Goal: Information Seeking & Learning: Learn about a topic

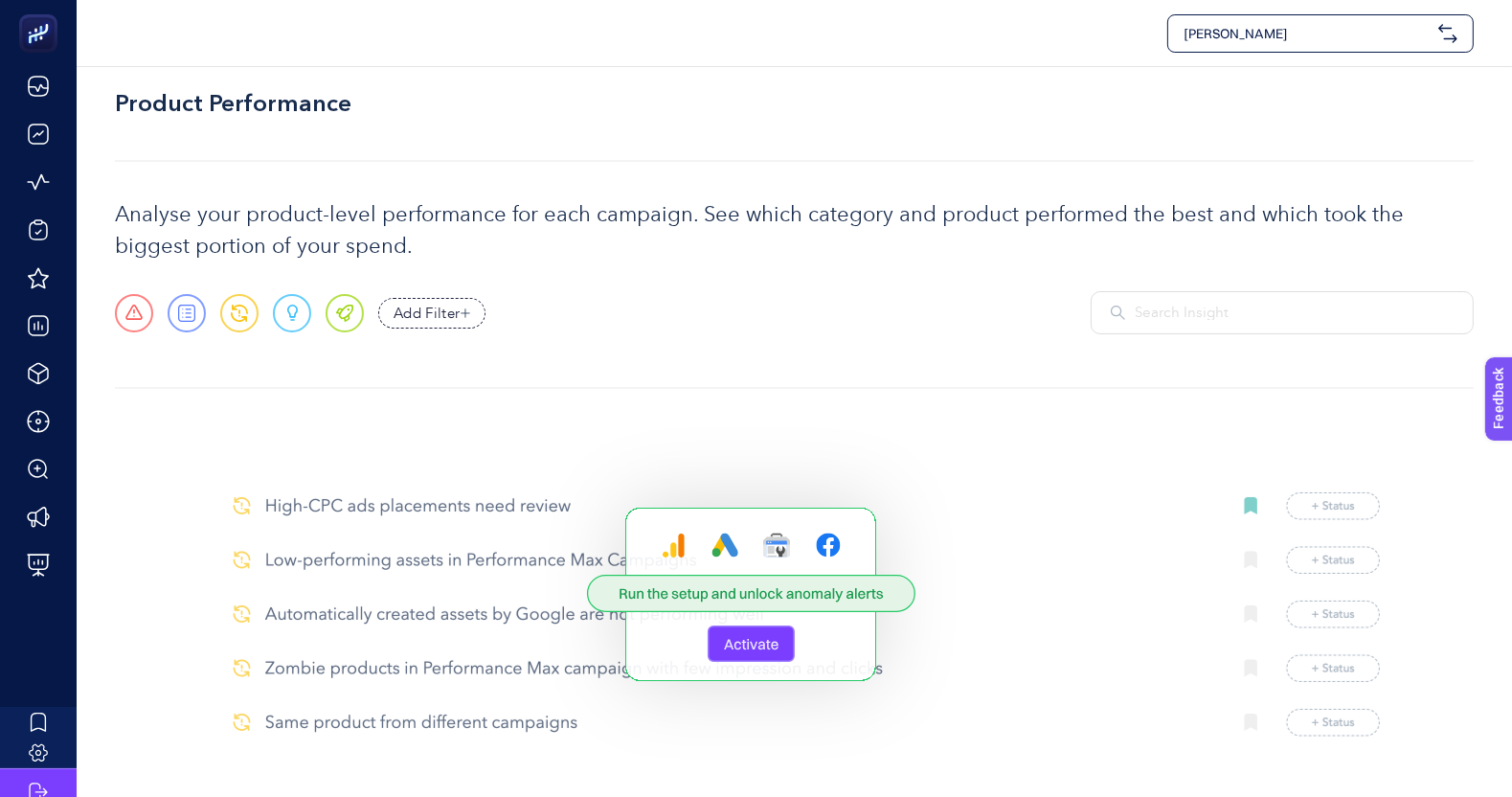
click at [1327, 36] on span "[PERSON_NAME]" at bounding box center [1307, 33] width 247 height 20
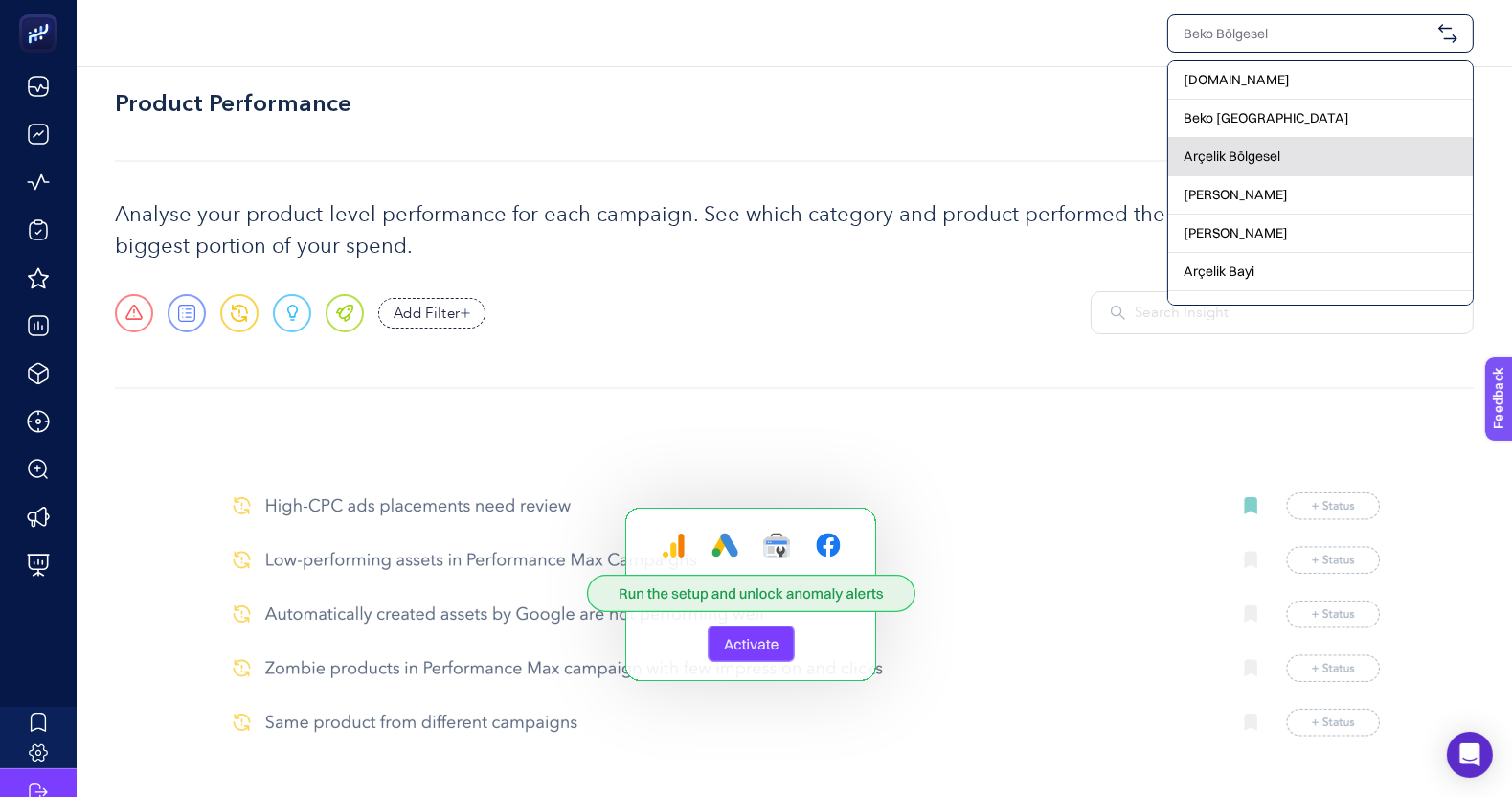
click at [1255, 153] on span "Arçelik Bölgesel" at bounding box center [1231, 156] width 97 height 20
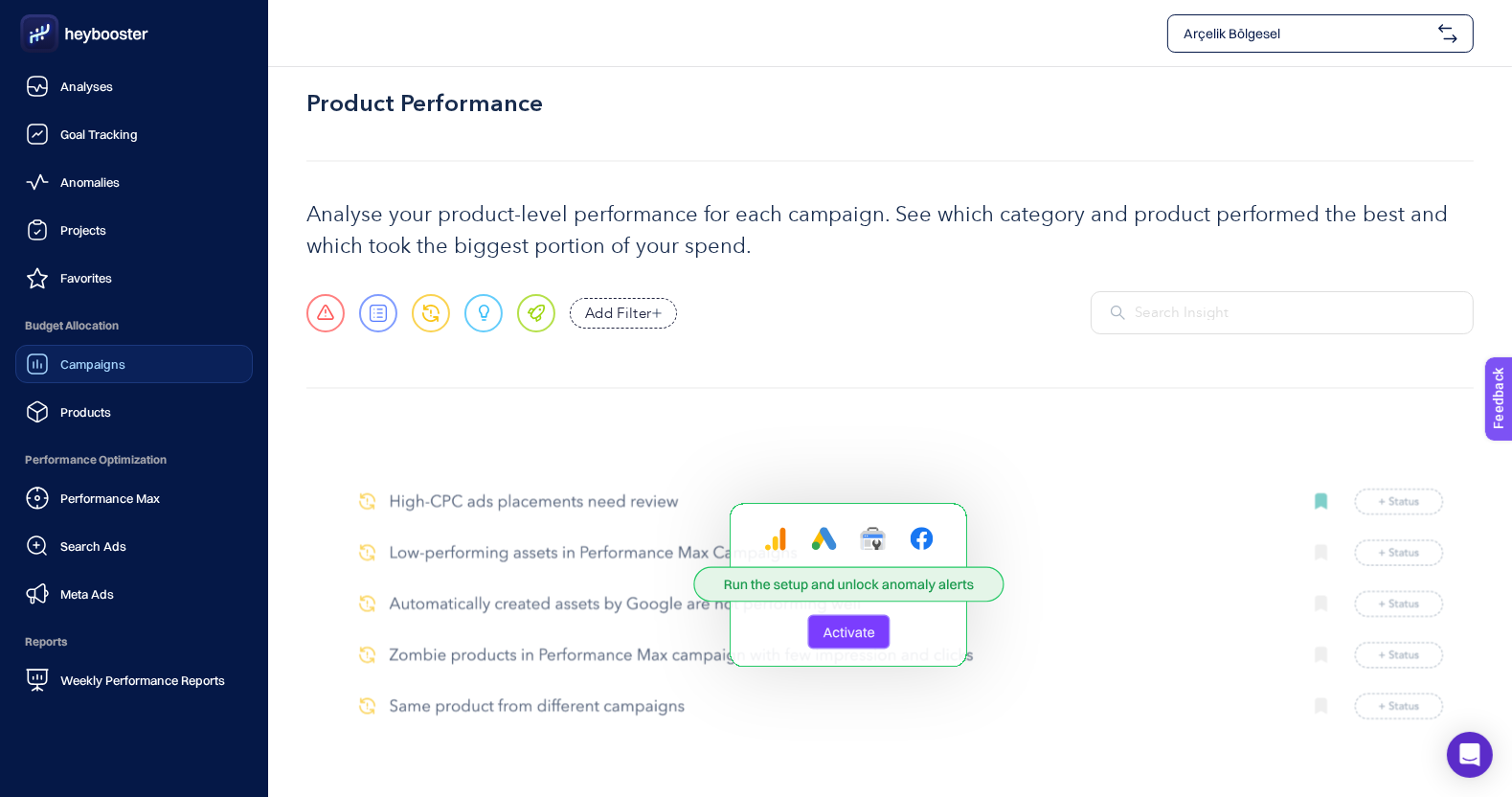
click at [162, 356] on link "Campaigns" at bounding box center [134, 364] width 238 height 38
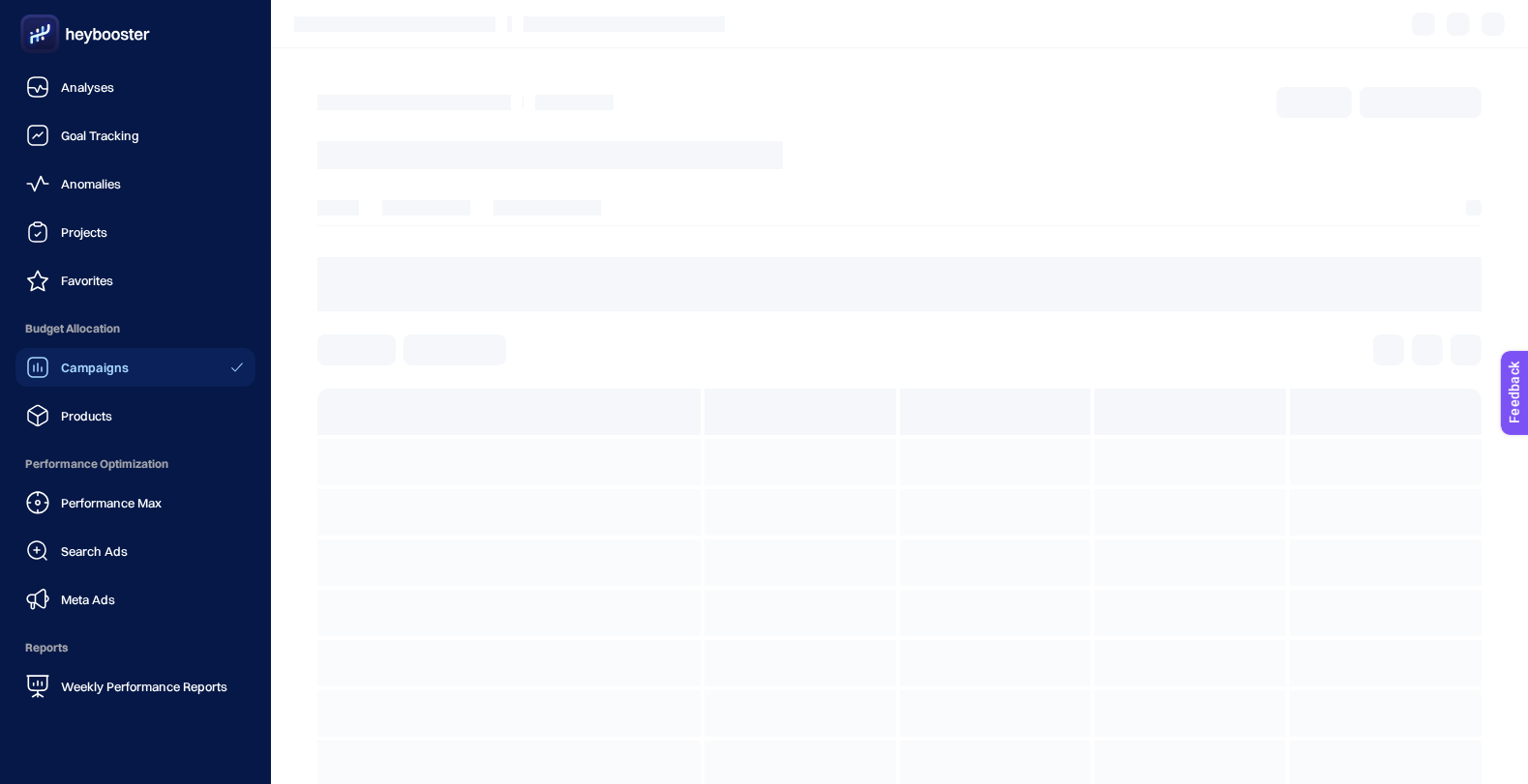
click at [147, 595] on link "Meta Ads" at bounding box center [135, 599] width 240 height 39
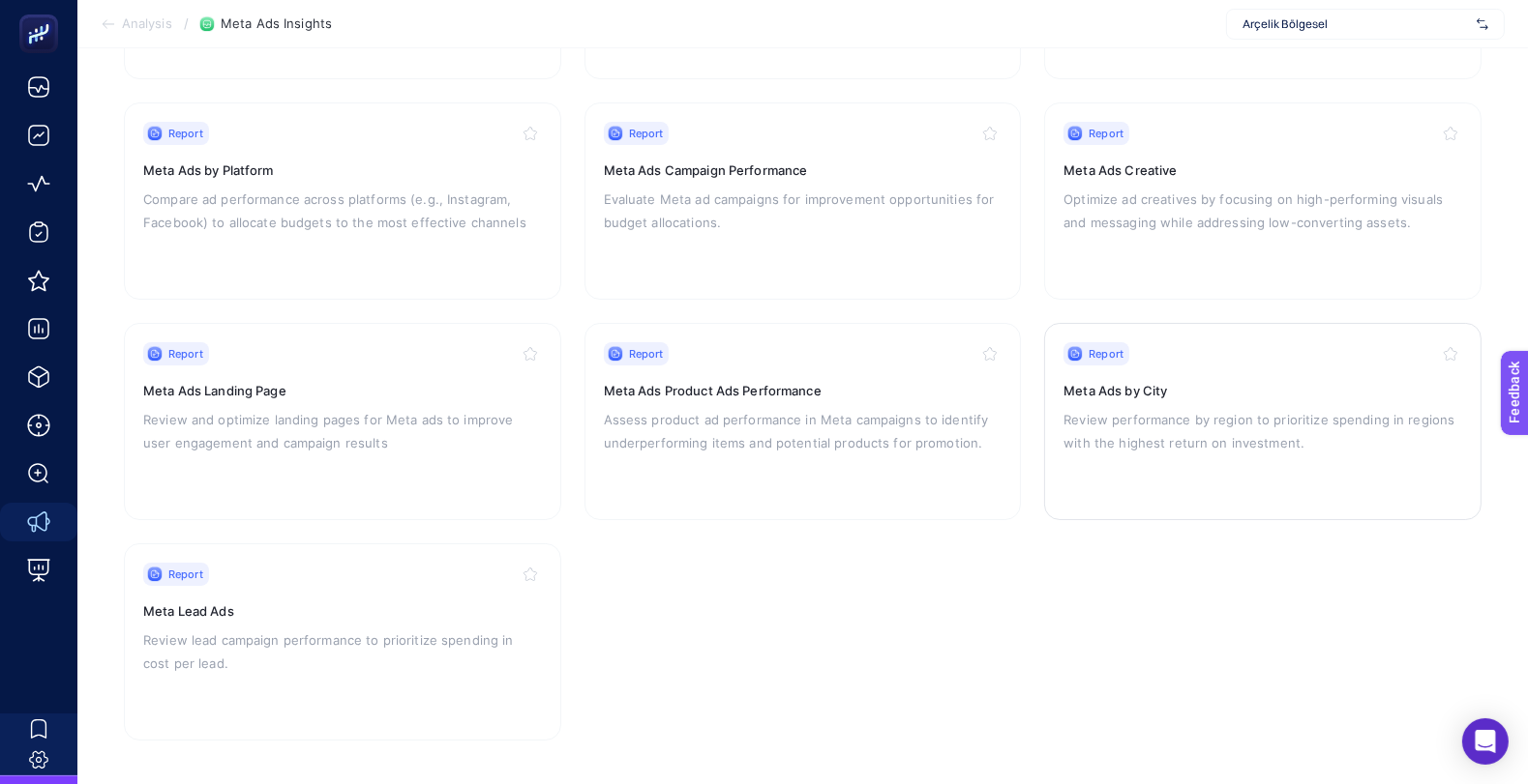
click at [1214, 437] on p "Review performance by region to prioritize spending in regions with the highest…" at bounding box center [1263, 431] width 399 height 46
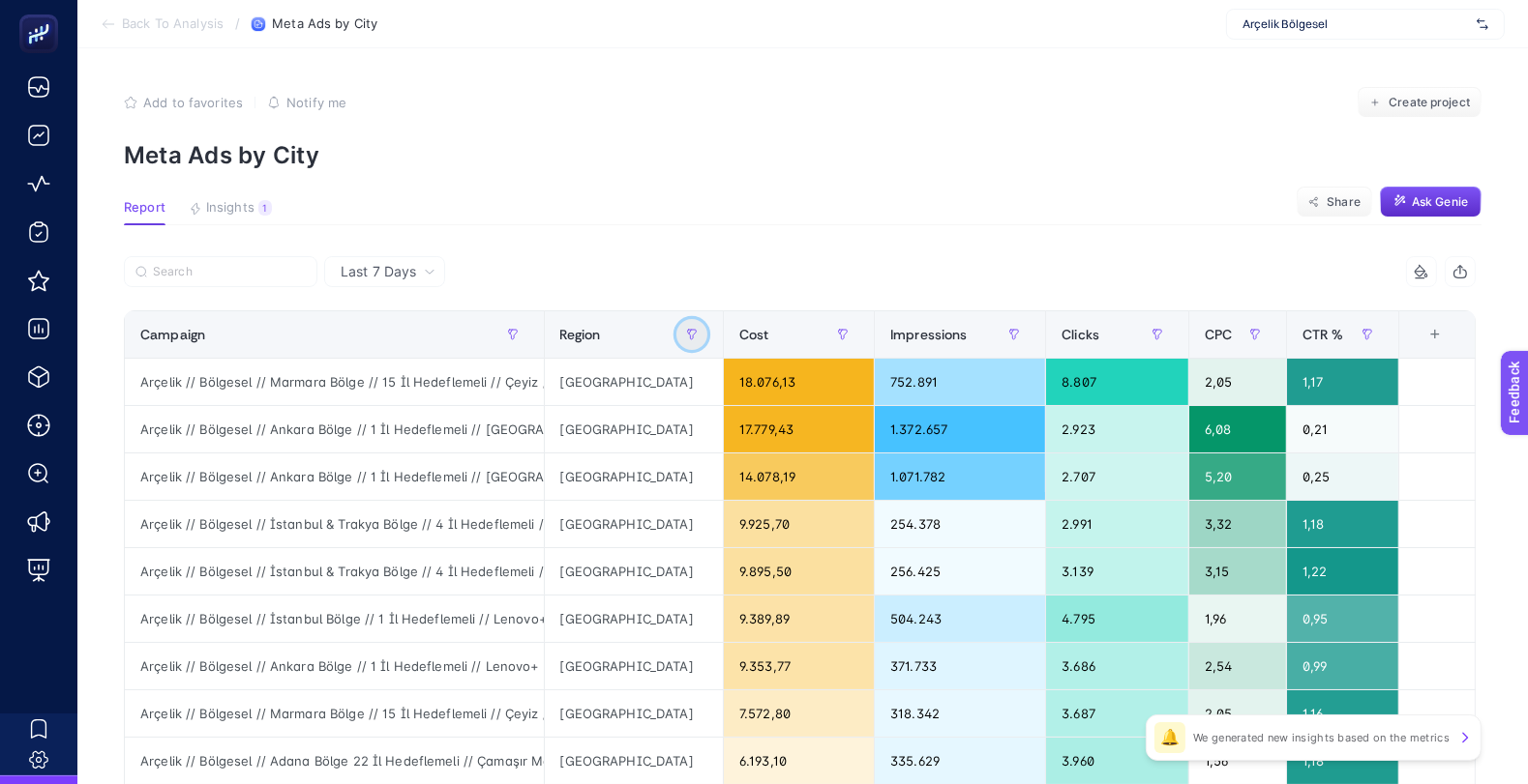
click at [690, 334] on icon "button" at bounding box center [692, 335] width 9 height 10
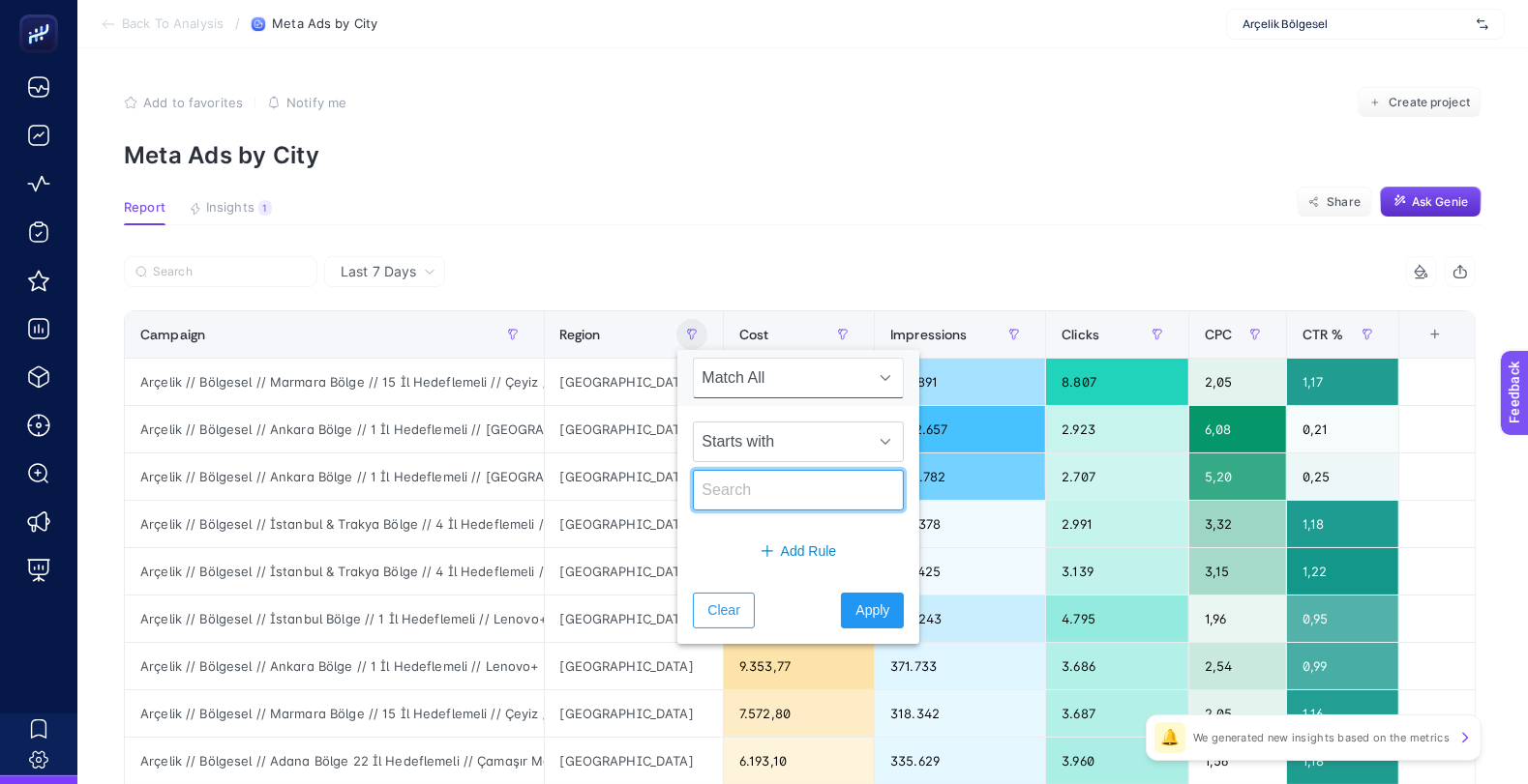
click at [779, 486] on input "text" at bounding box center [798, 490] width 211 height 40
type input "[GEOGRAPHIC_DATA]"
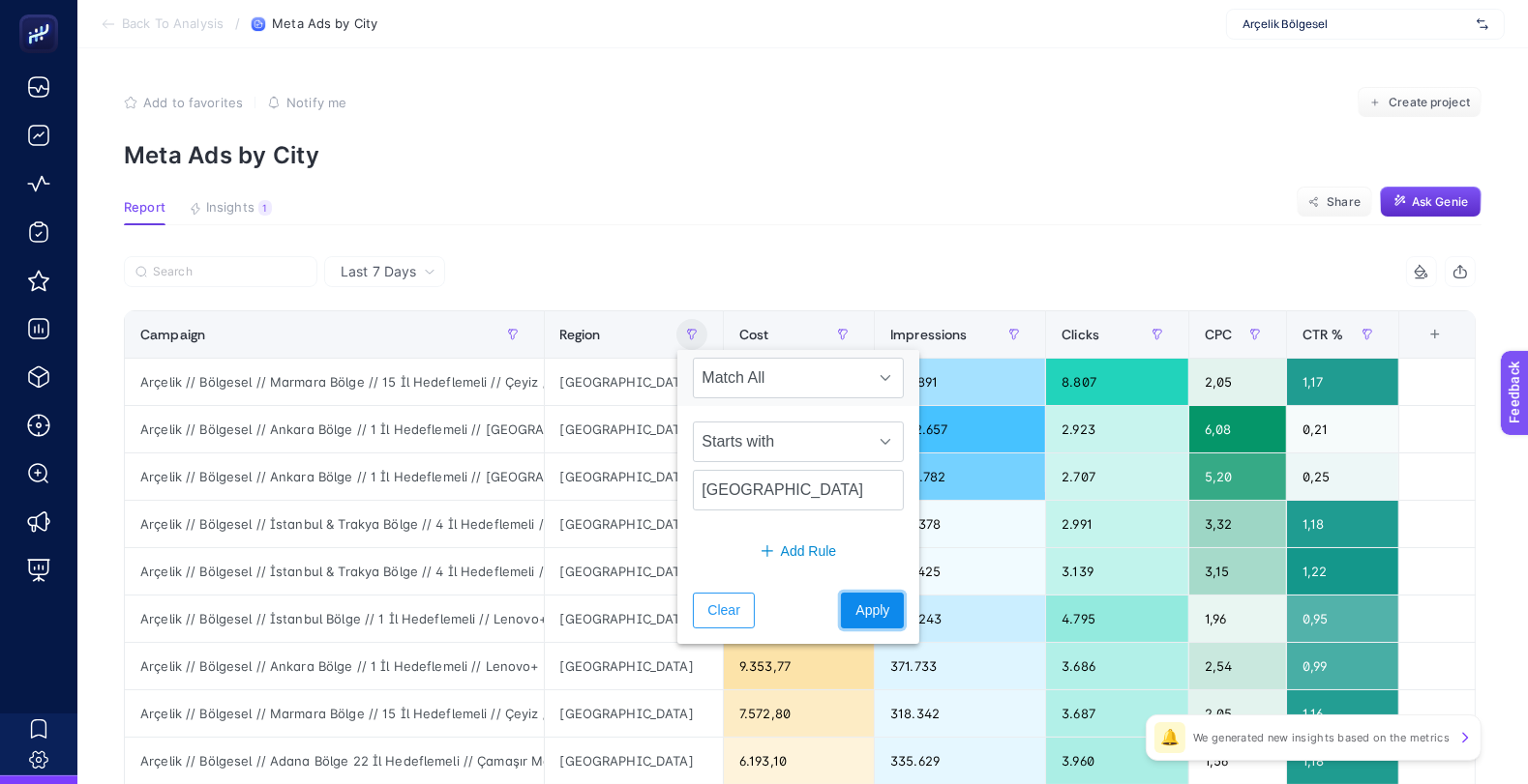
click at [859, 593] on button "Apply" at bounding box center [872, 611] width 63 height 36
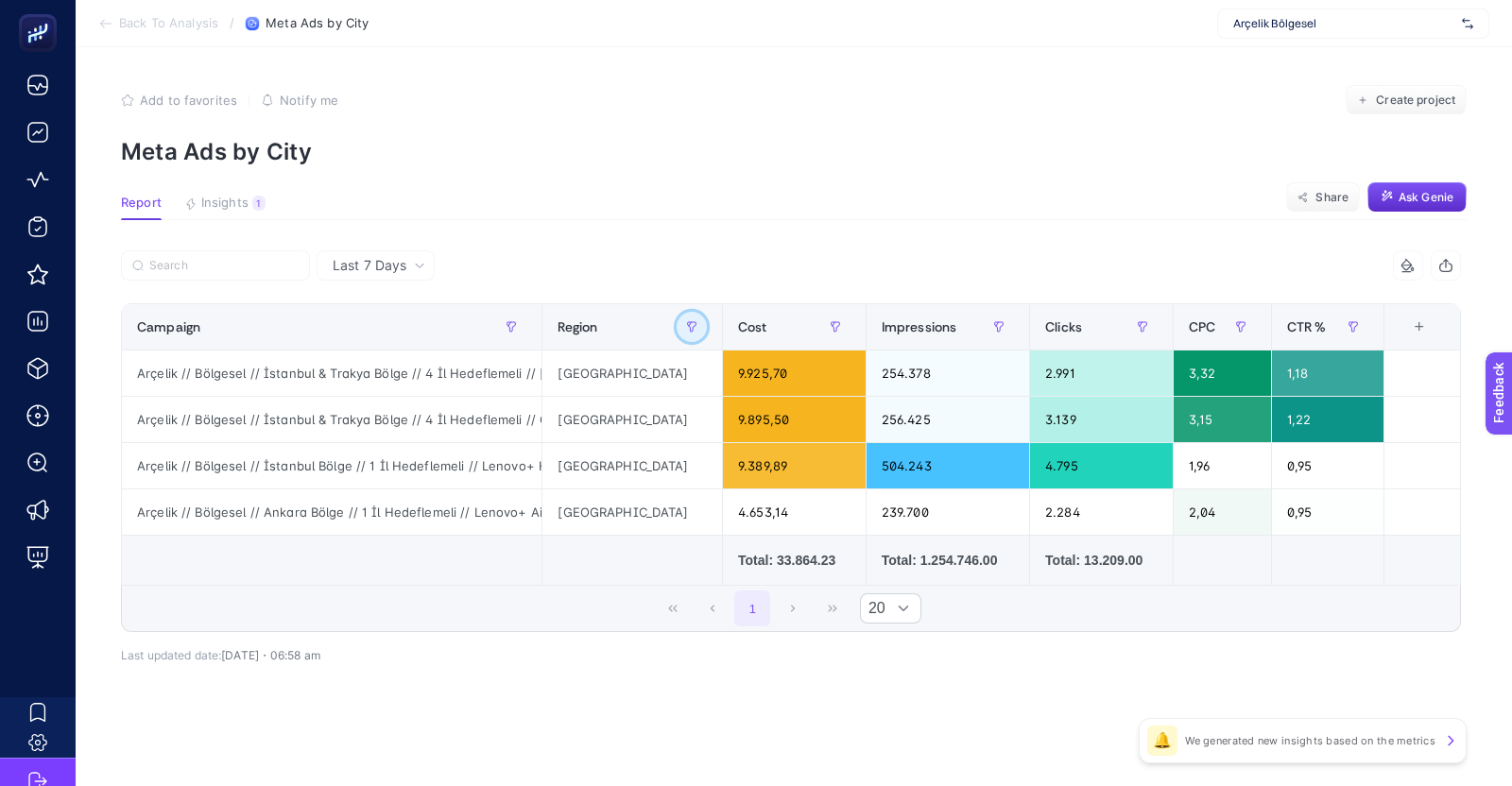
click at [690, 329] on button "button" at bounding box center [691, 326] width 30 height 30
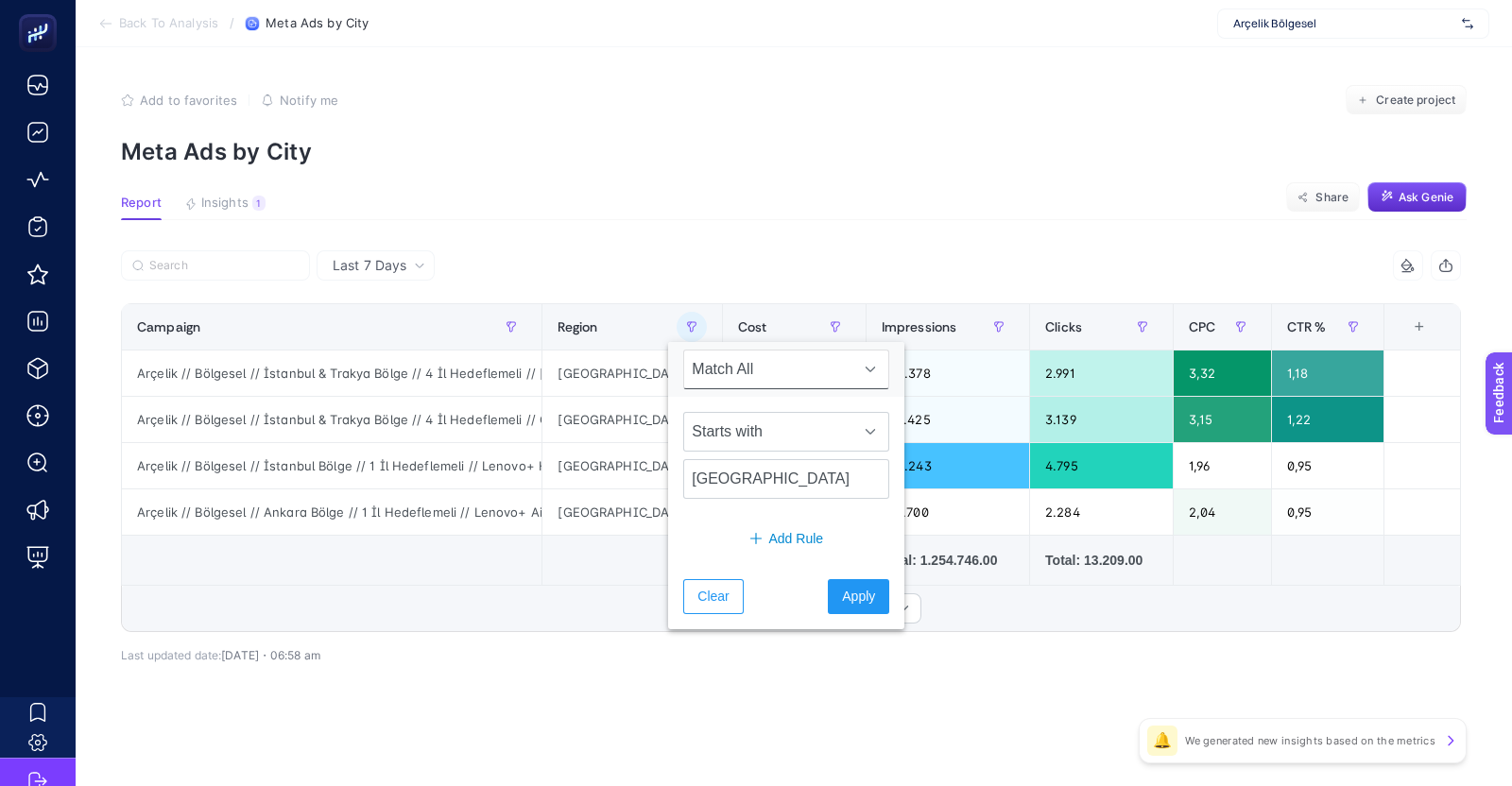
click at [626, 240] on article "Add to favorites false Notify me Create project Meta Ads by City Report Insight…" at bounding box center [793, 417] width 1437 height 739
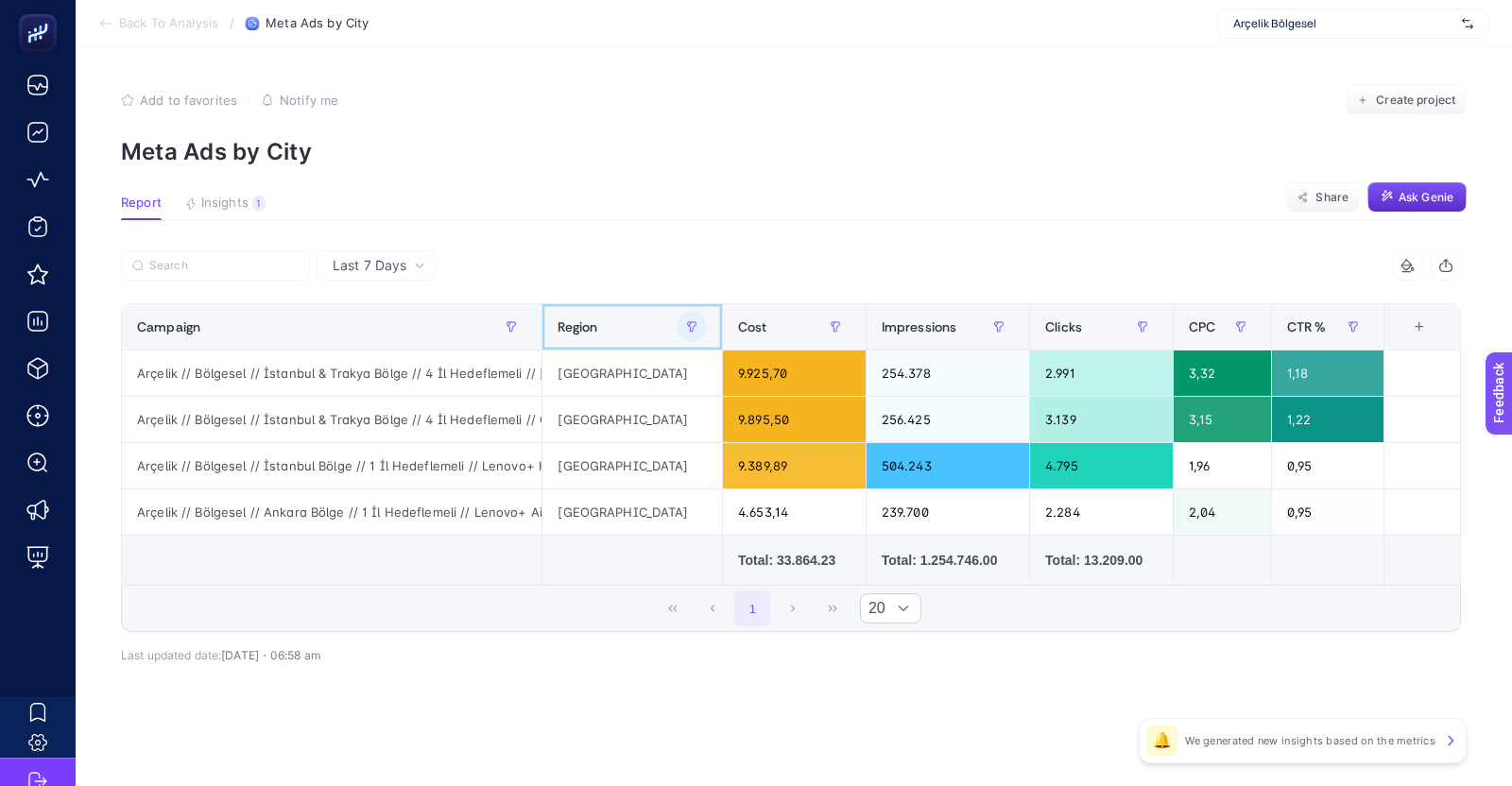
click at [676, 317] on div at bounding box center [691, 326] width 30 height 30
click at [686, 329] on icon "button" at bounding box center [692, 327] width 12 height 12
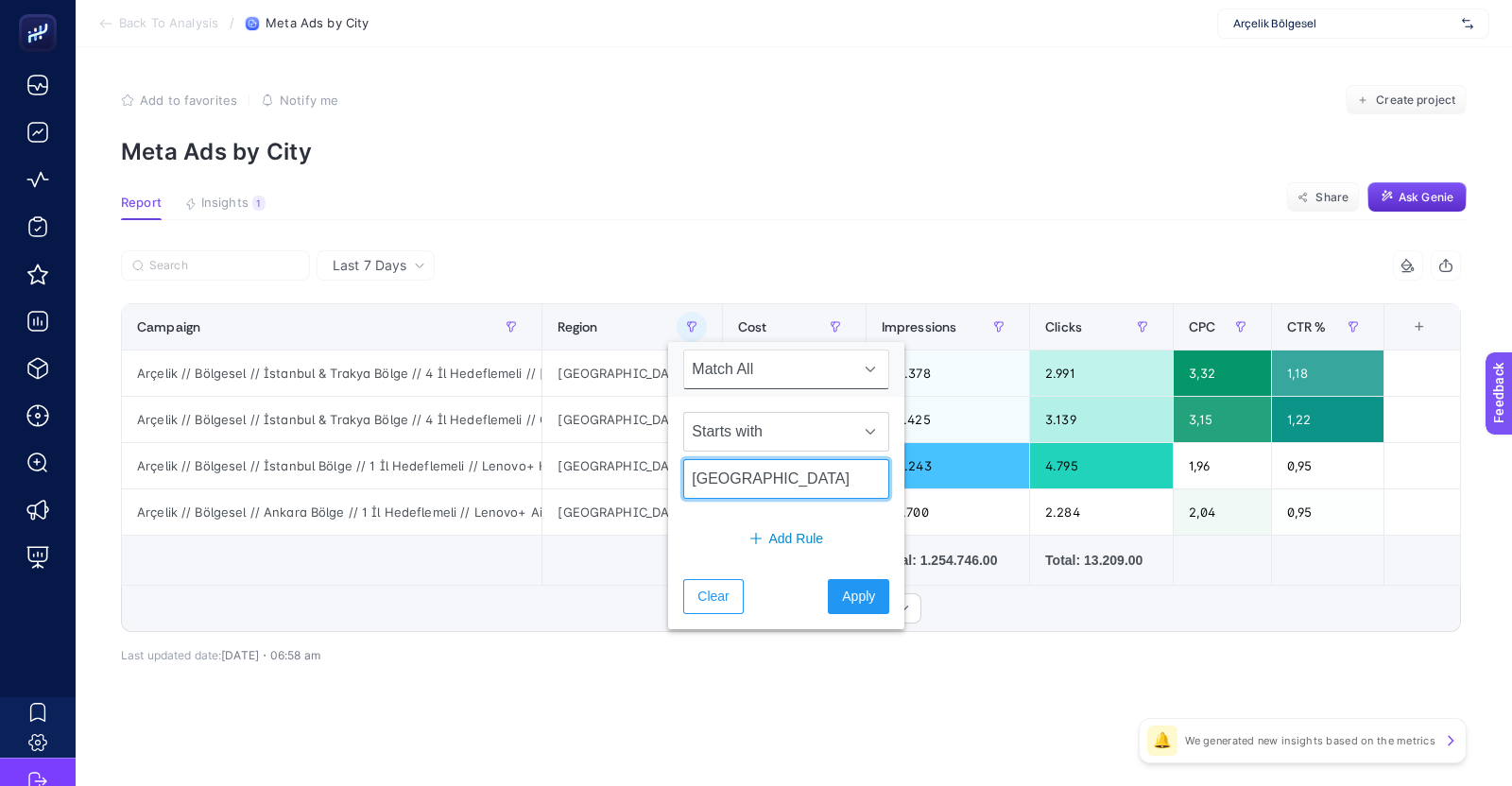
click at [788, 482] on input "[GEOGRAPHIC_DATA]" at bounding box center [786, 478] width 206 height 40
click at [727, 595] on span "Clear" at bounding box center [713, 596] width 31 height 20
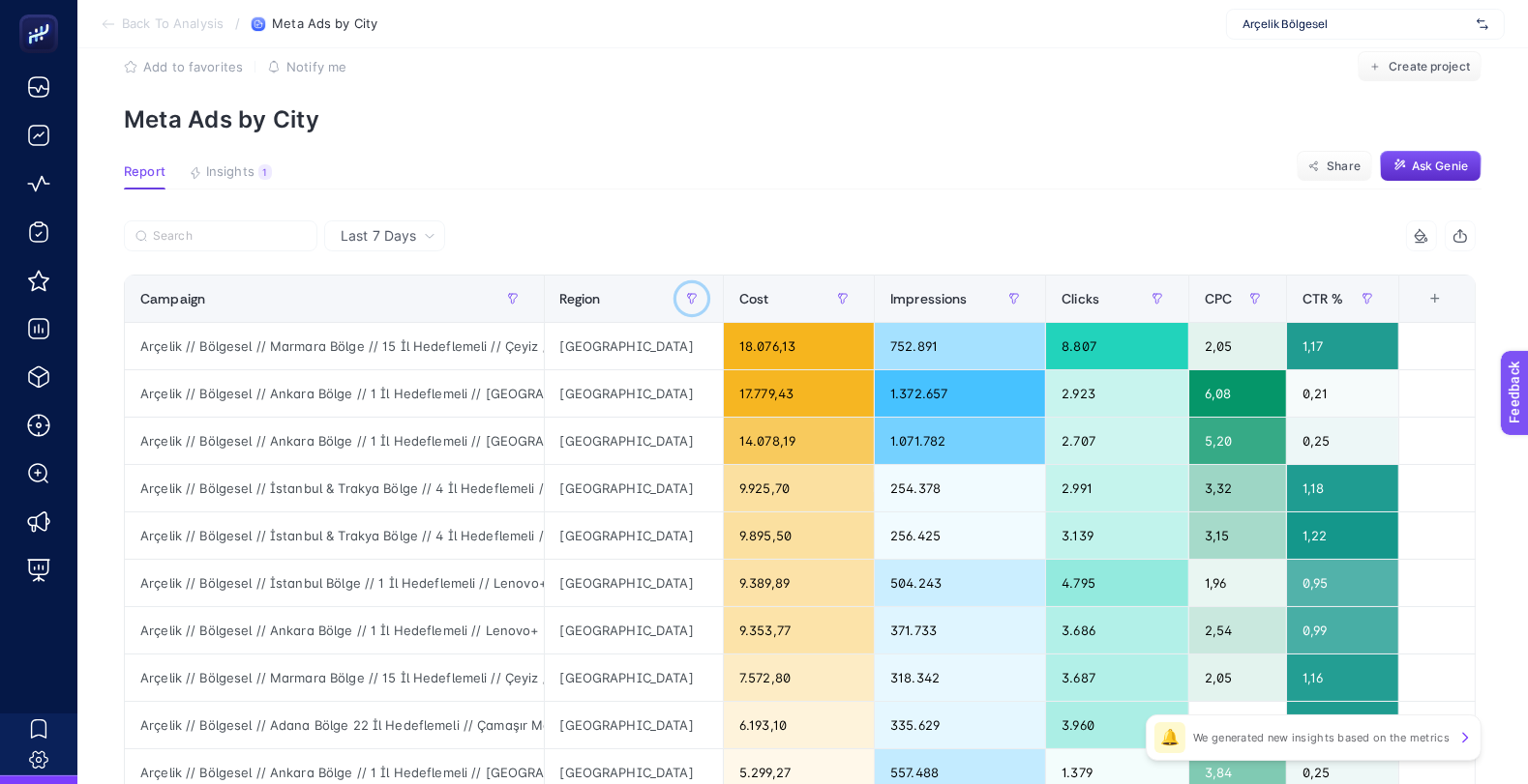
scroll to position [39, 0]
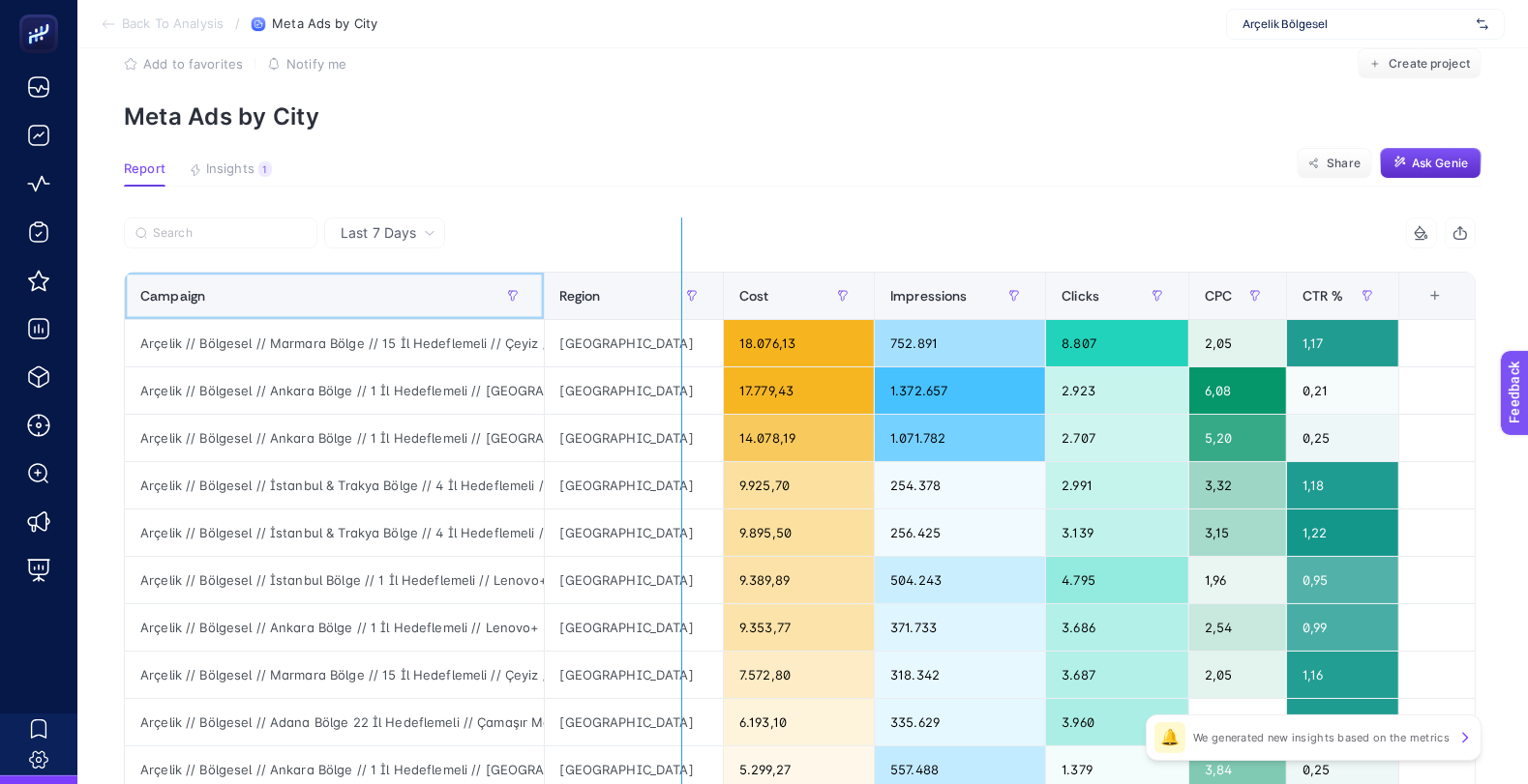
drag, startPoint x: 561, startPoint y: 297, endPoint x: 691, endPoint y: 292, distance: 130.1
click at [691, 292] on div "5 items selected Campaign Region Cost Impressions Clicks CPC CTR % 7 items sele…" at bounding box center [799, 792] width 1352 height 1149
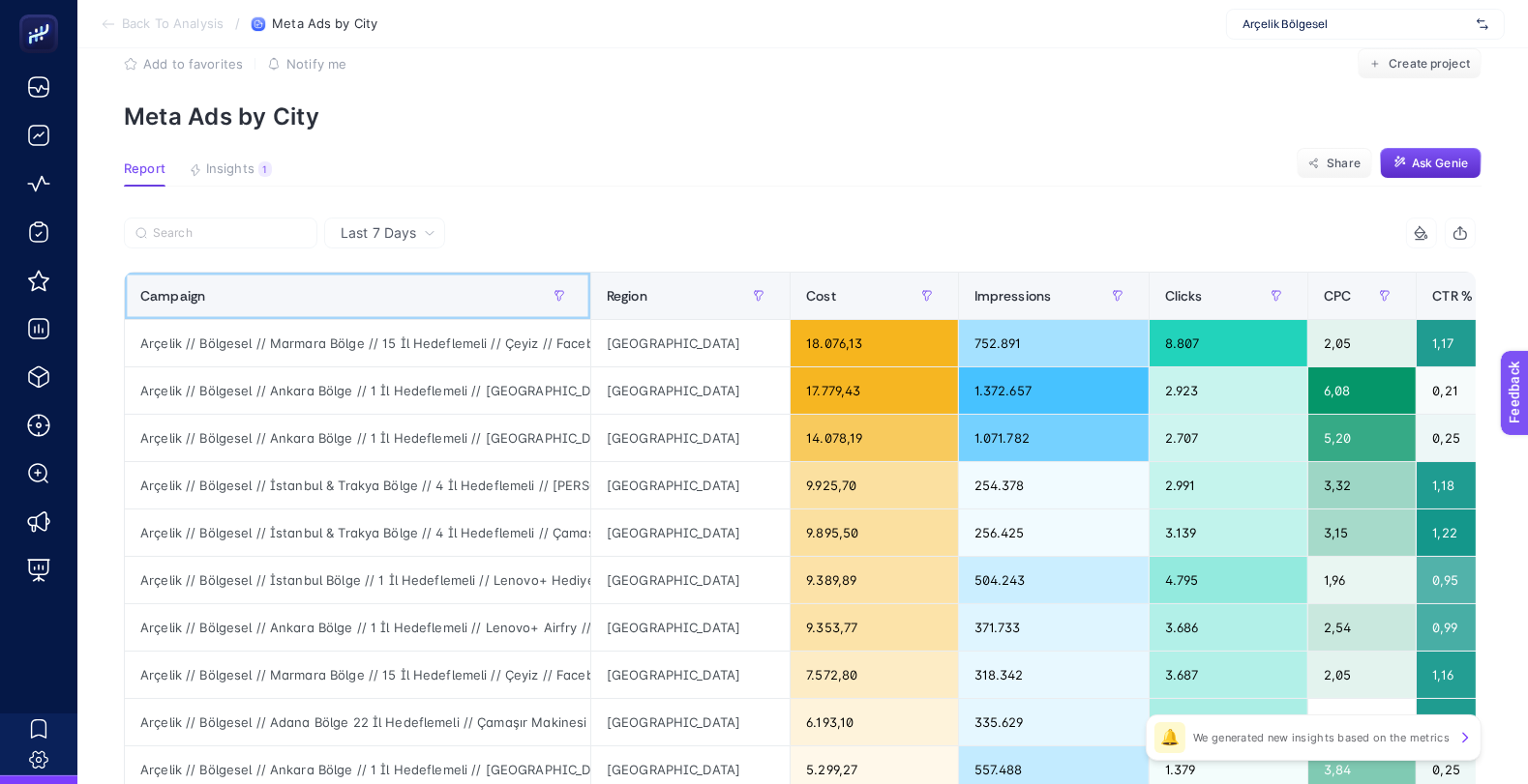
click at [592, 284] on th "Campaign" at bounding box center [358, 296] width 466 height 47
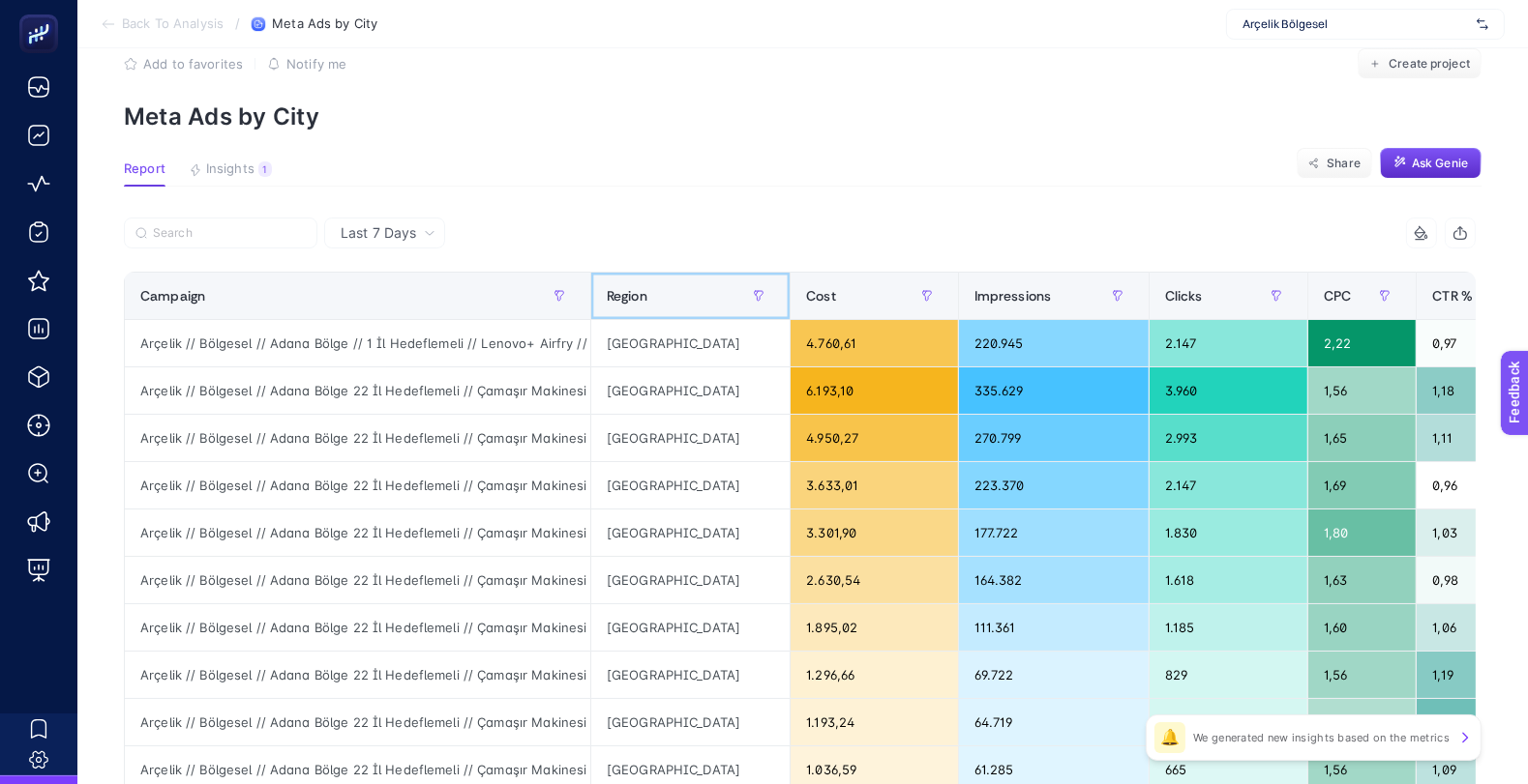
click at [603, 281] on th "Region" at bounding box center [690, 296] width 200 height 47
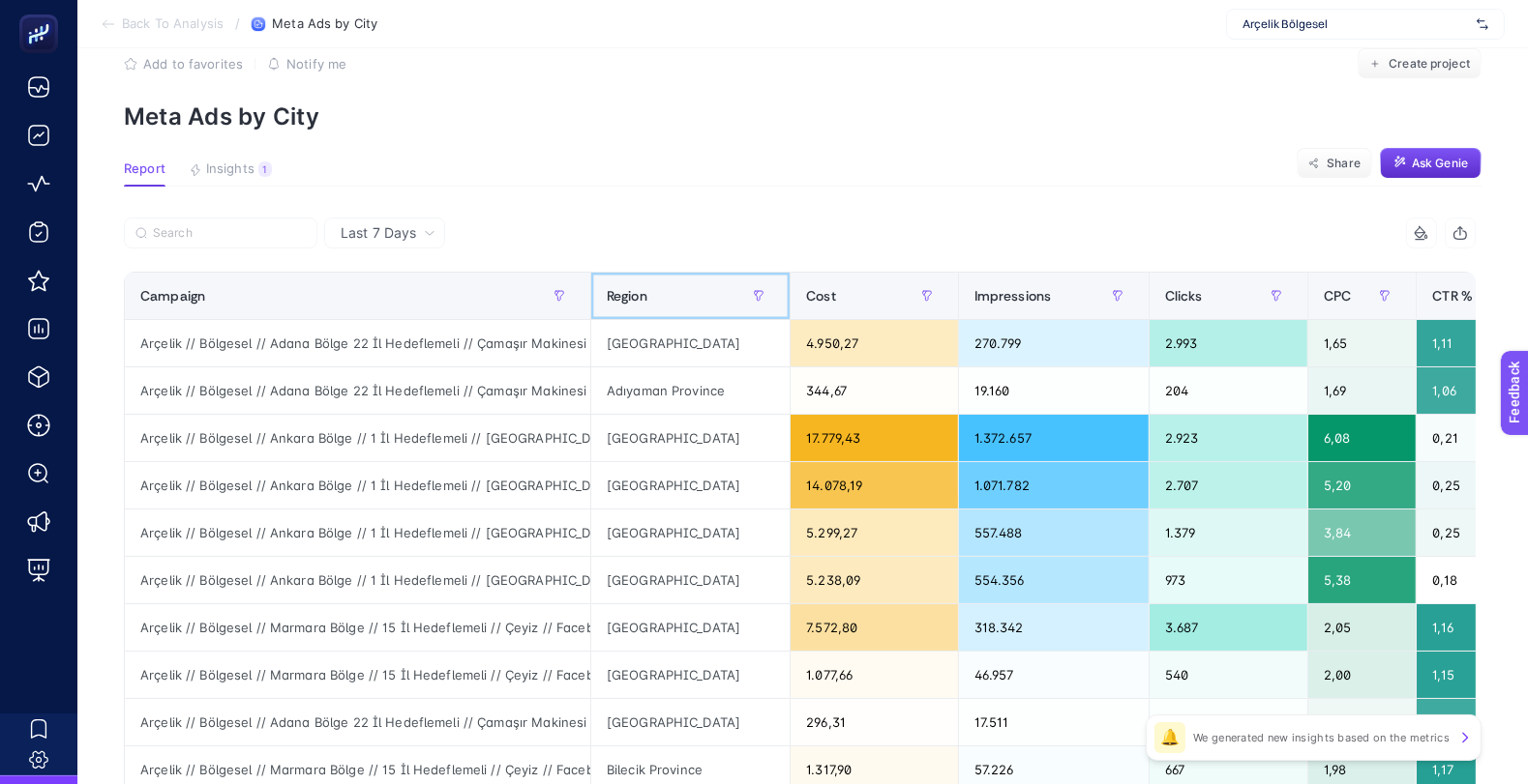
drag, startPoint x: 600, startPoint y: 287, endPoint x: 676, endPoint y: 284, distance: 76.1
click at [676, 284] on th "Region" at bounding box center [690, 296] width 200 height 47
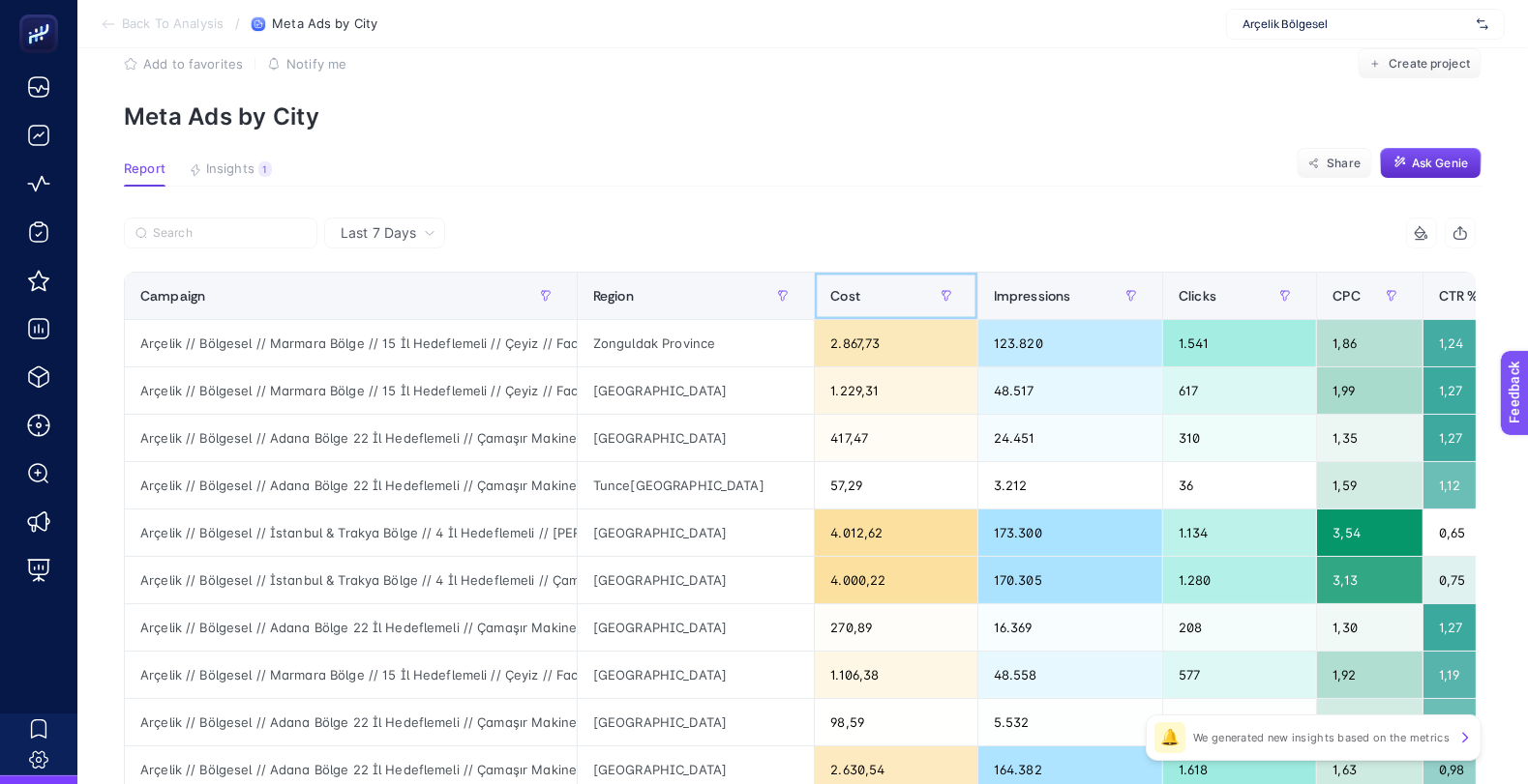
click at [864, 302] on div "Cost" at bounding box center [896, 295] width 130 height 31
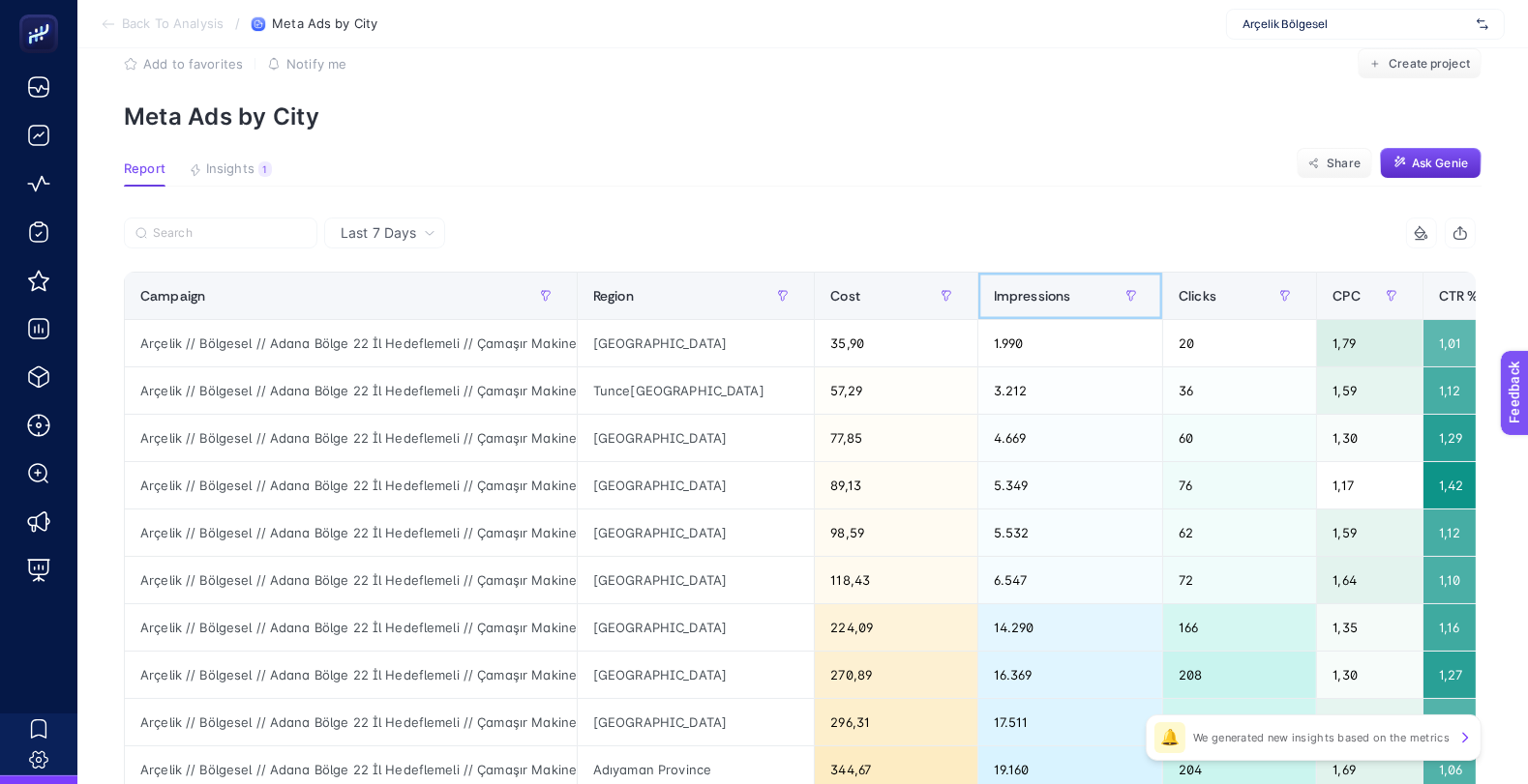
click at [1018, 288] on span "Impressions" at bounding box center [1032, 296] width 77 height 16
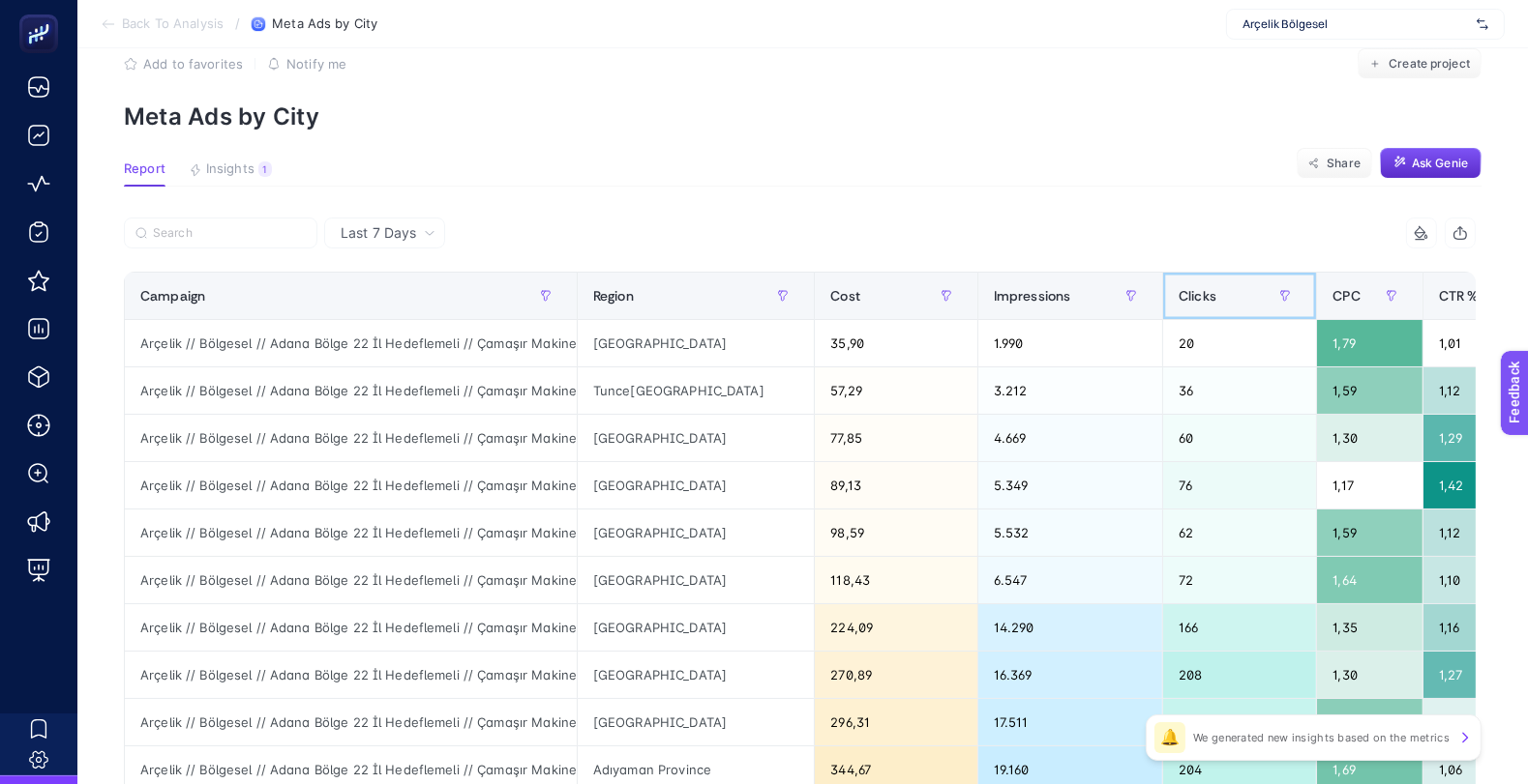
click at [1178, 297] on span "Clicks" at bounding box center [1197, 296] width 38 height 16
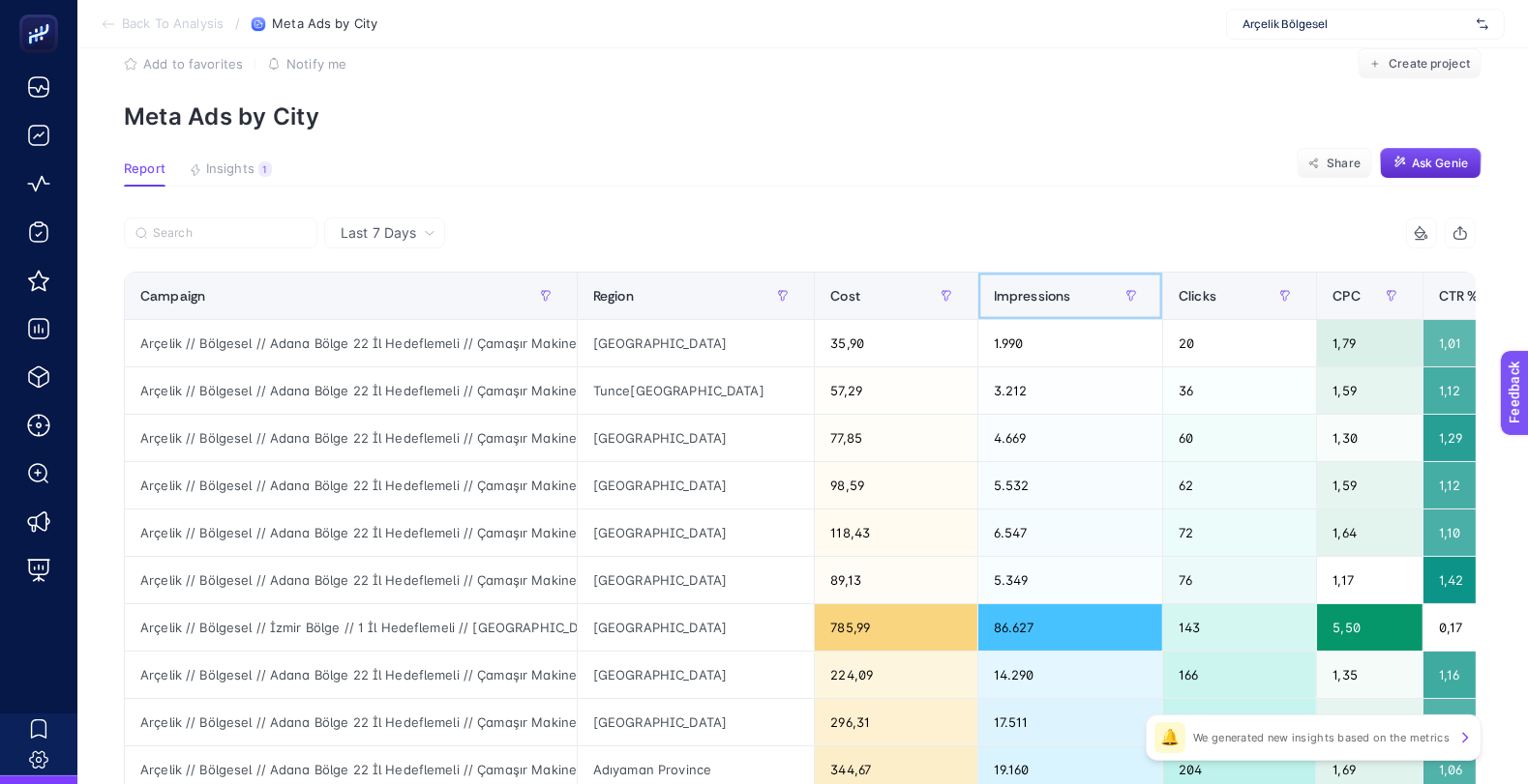
click at [1032, 288] on span "Impressions" at bounding box center [1032, 296] width 77 height 16
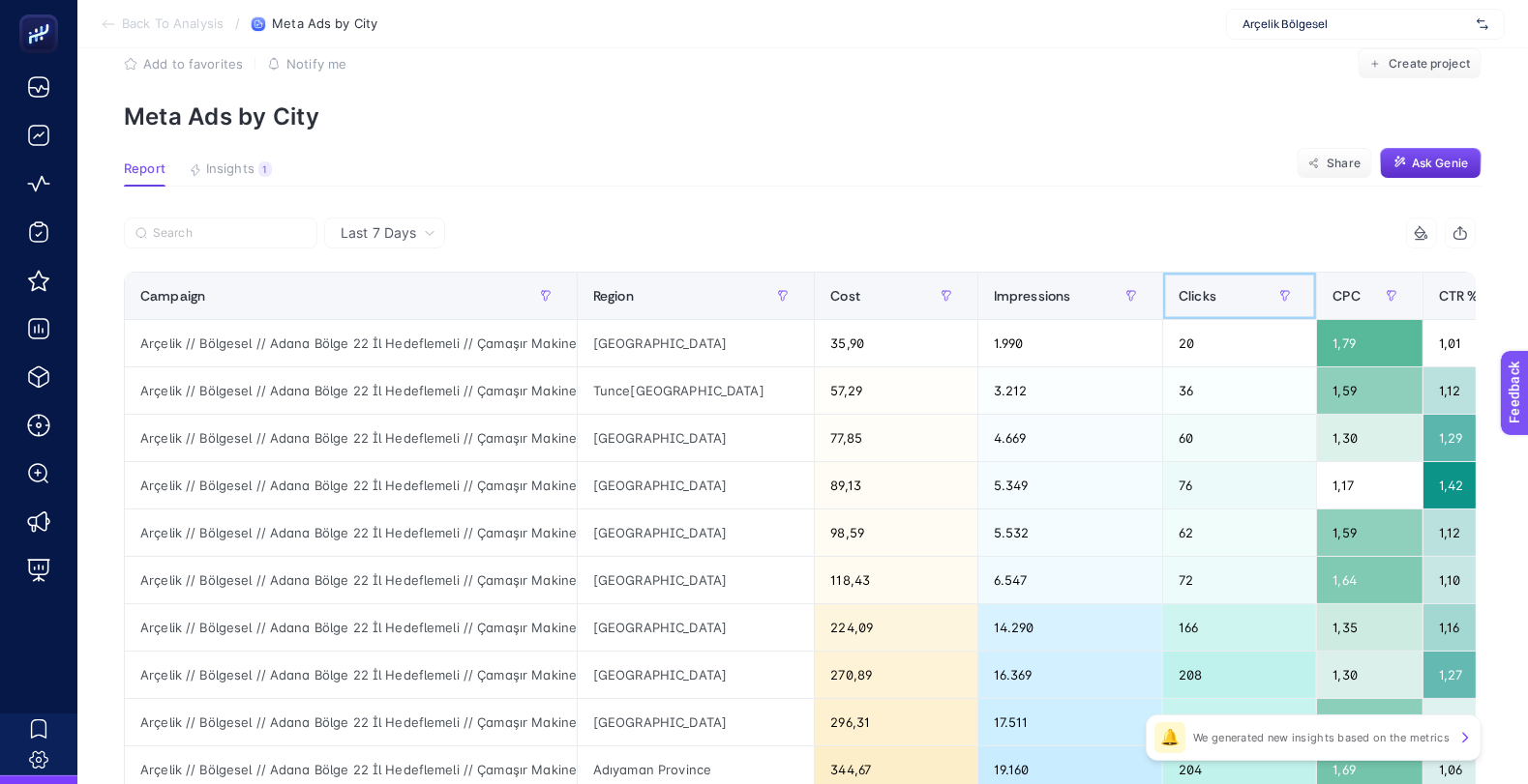
click at [1178, 294] on span "Clicks" at bounding box center [1197, 296] width 38 height 16
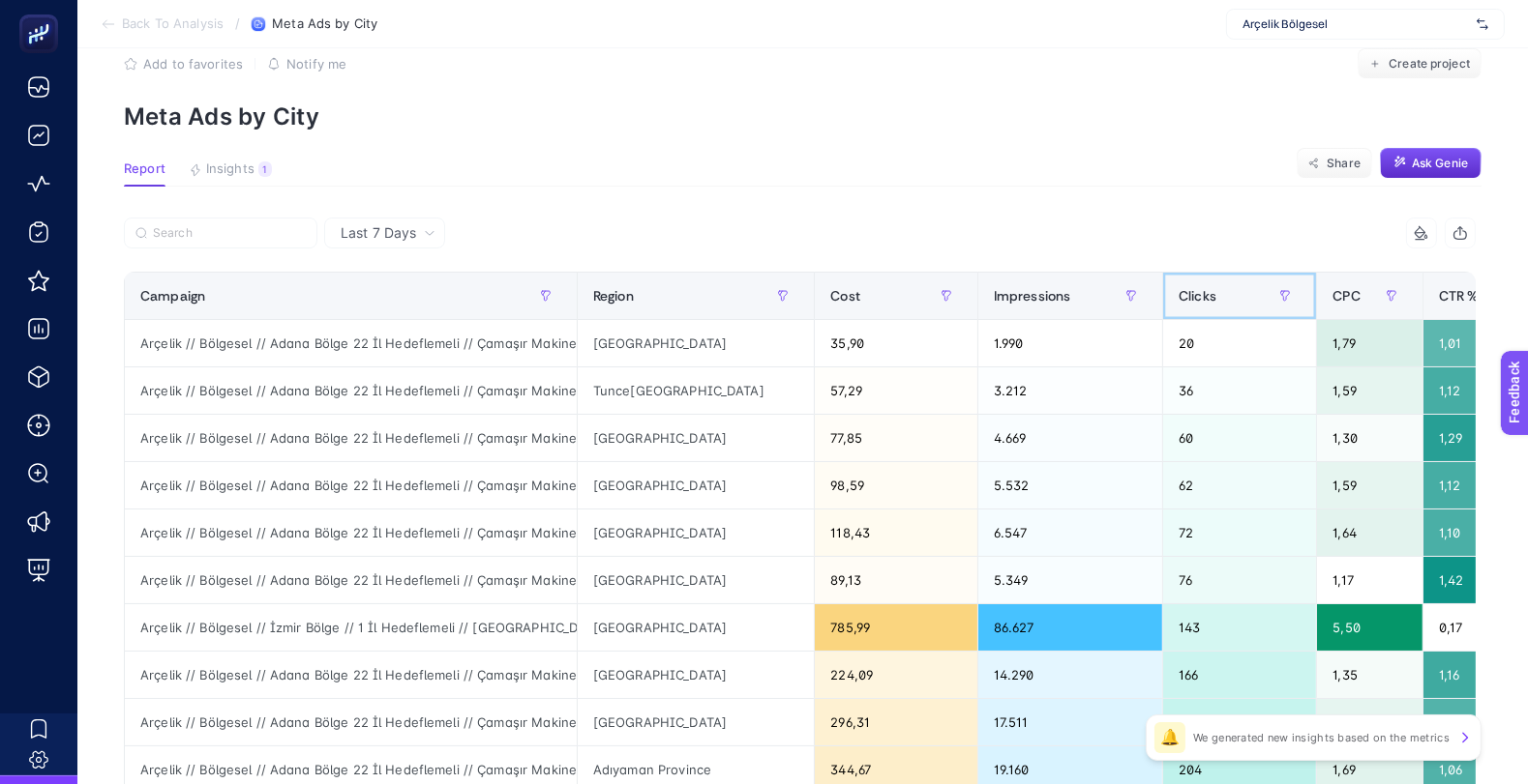
click at [1178, 294] on span "Clicks" at bounding box center [1197, 296] width 38 height 16
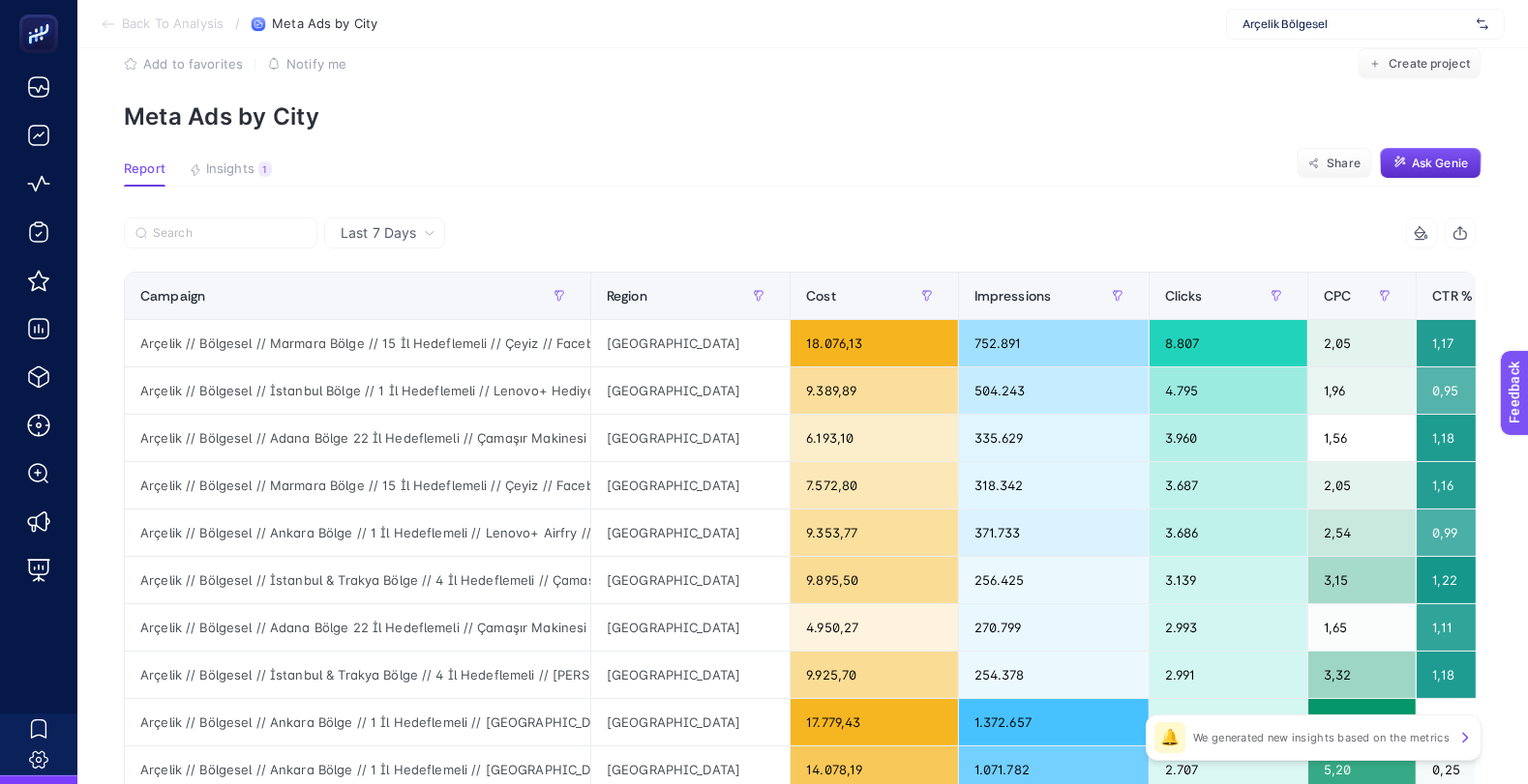
click at [418, 231] on div "Last 7 Days" at bounding box center [388, 233] width 111 height 14
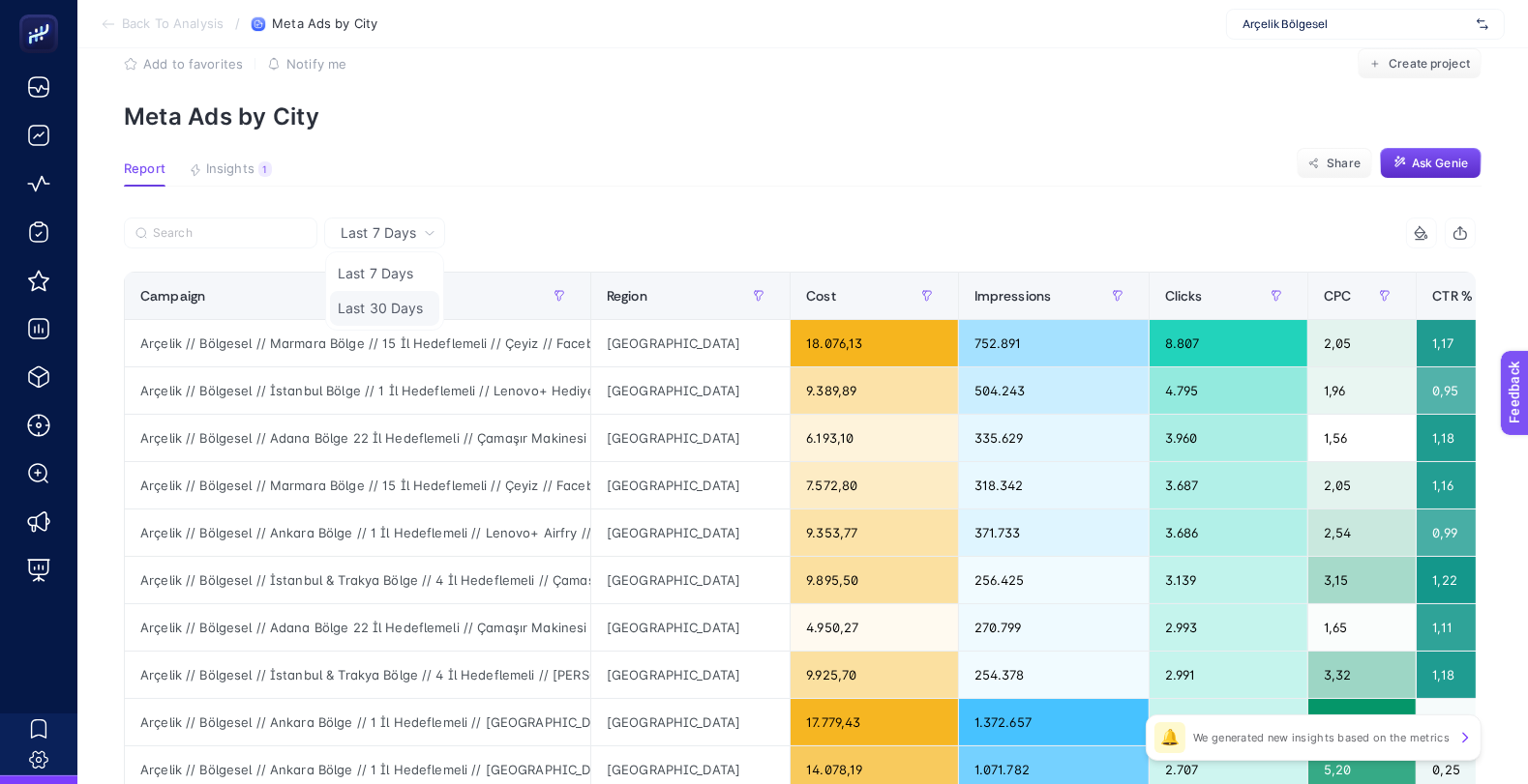
click at [405, 295] on li "Last 30 Days" at bounding box center [384, 308] width 110 height 35
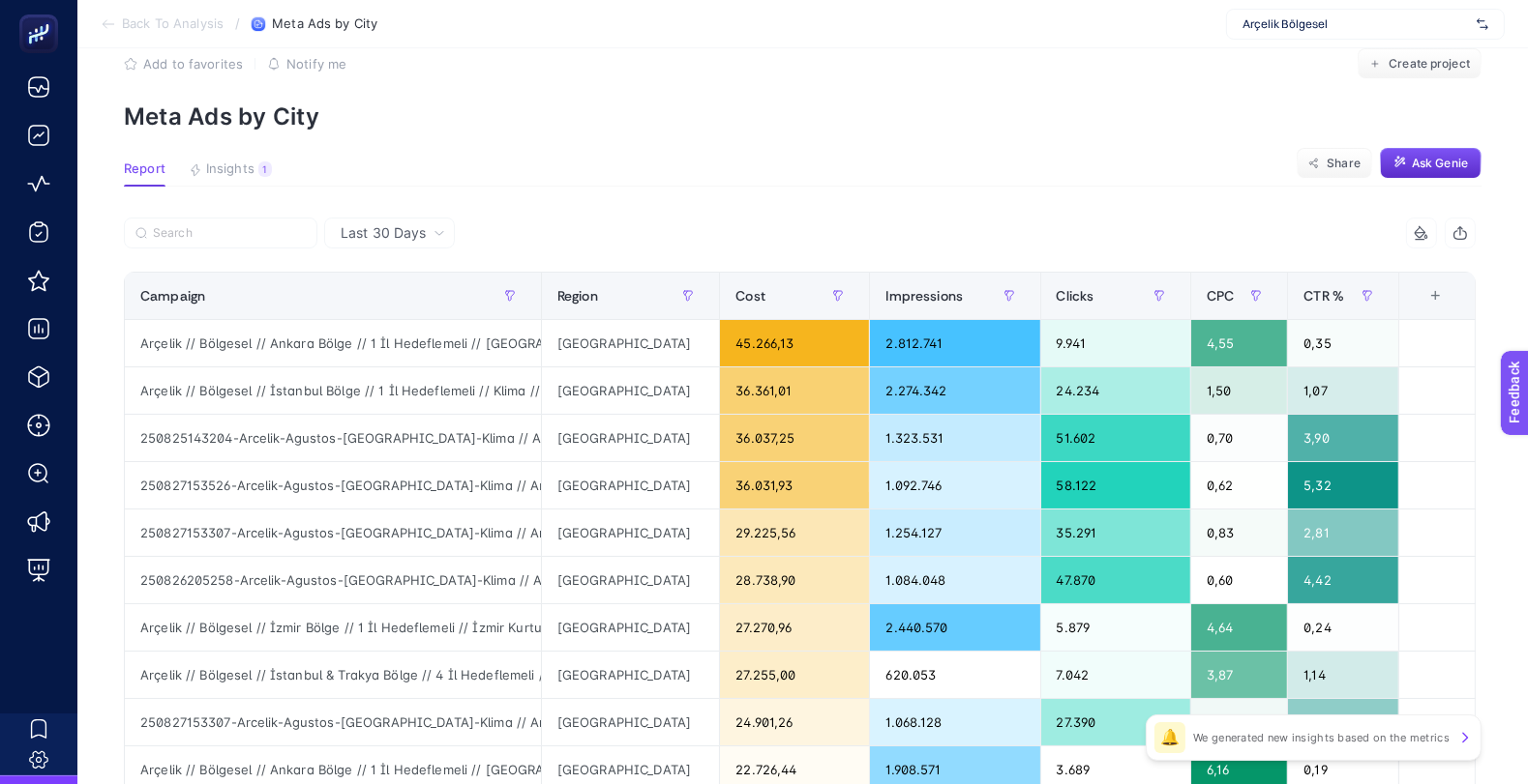
click at [633, 239] on div at bounding box center [461, 238] width 677 height 42
click at [237, 179] on button "Insights 1 We generated new insights based on the metrics" at bounding box center [230, 174] width 83 height 25
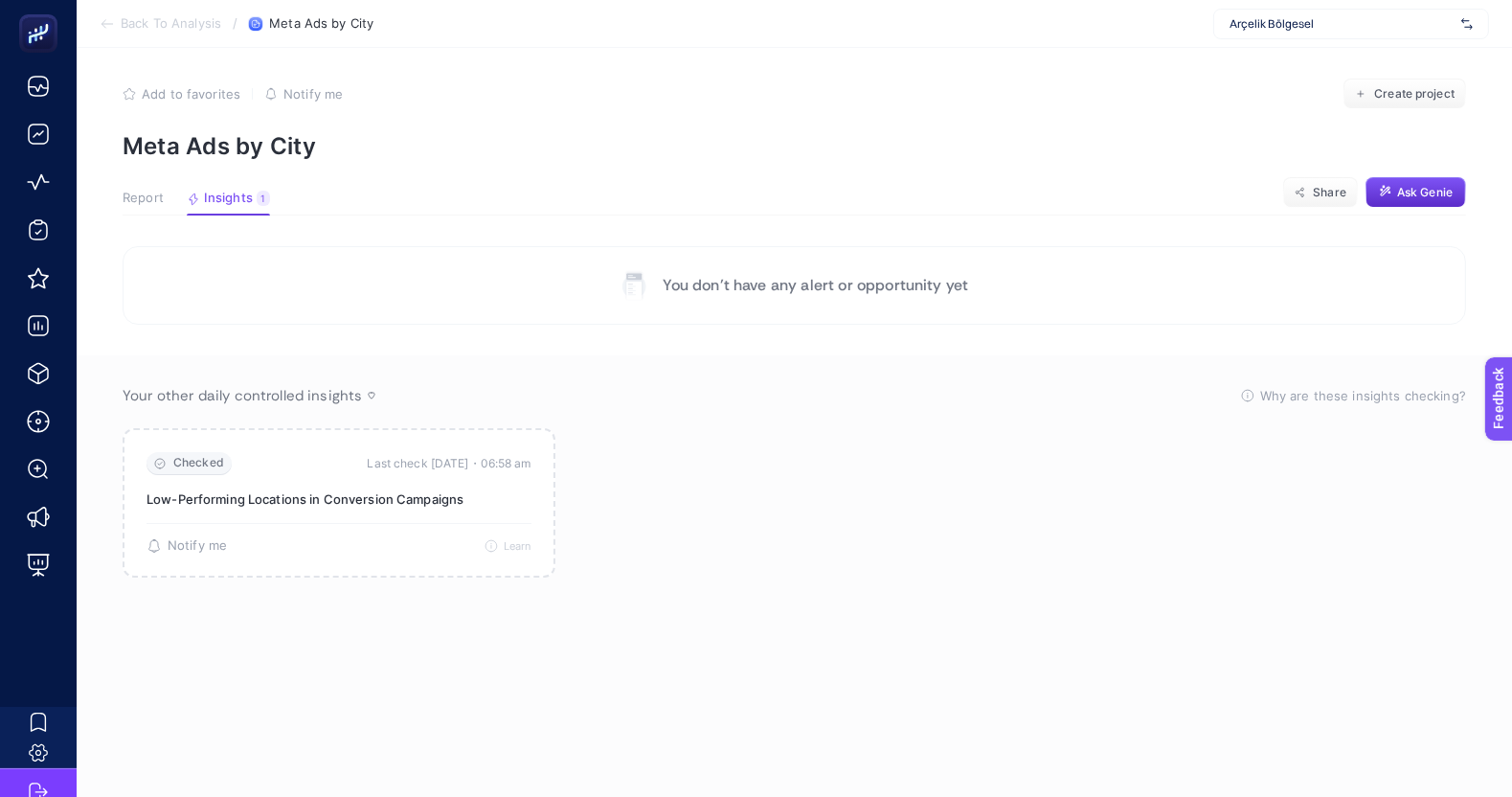
click at [126, 191] on span "Report" at bounding box center [143, 199] width 41 height 16
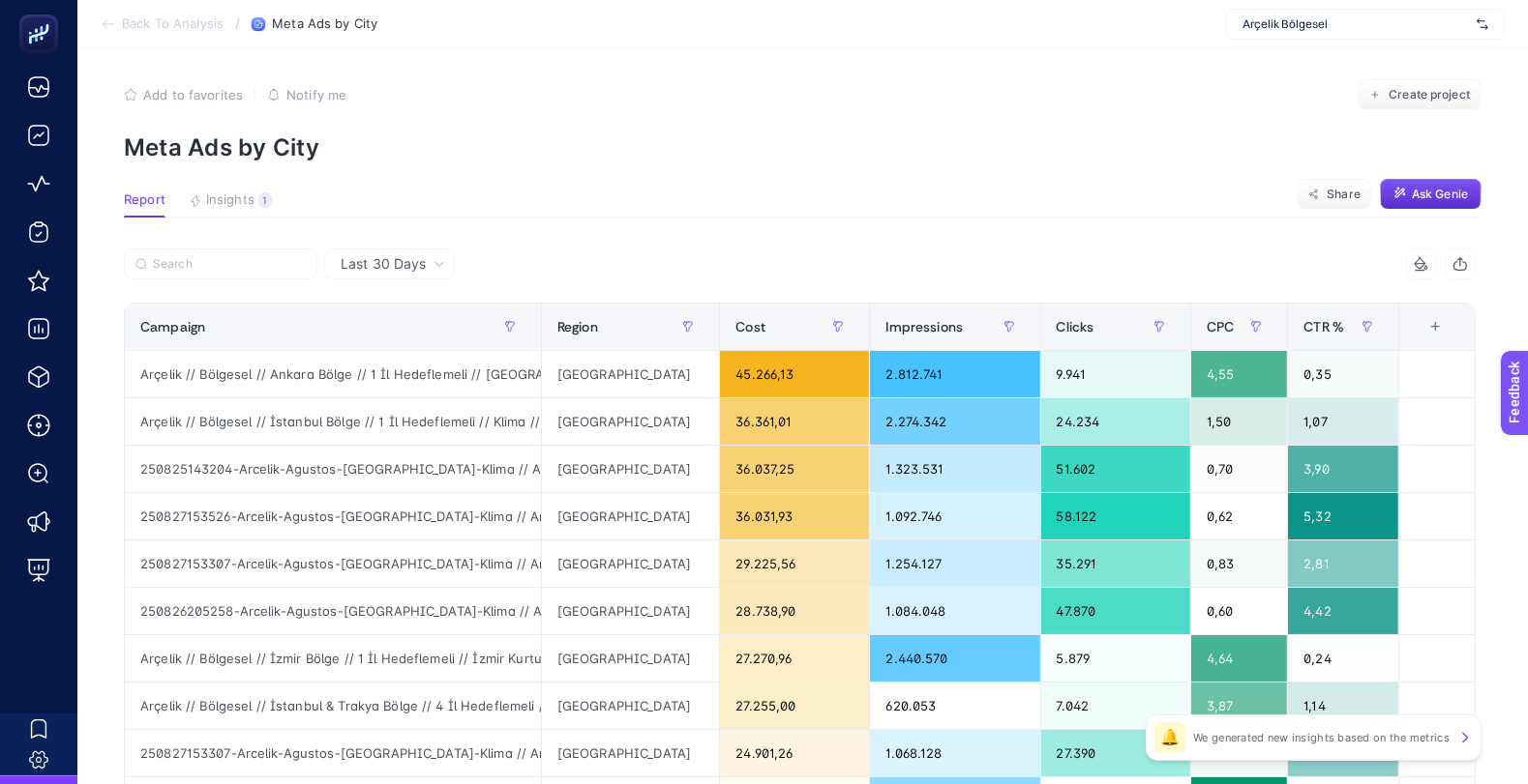
click at [624, 162] on article "Add to favorites false Notify me Create project Meta Ads by City Report Insight…" at bounding box center [802, 796] width 1450 height 1512
click at [1470, 337] on th "7 items selected +" at bounding box center [1437, 328] width 76 height 47
click at [1442, 327] on div "+" at bounding box center [1435, 327] width 37 height 16
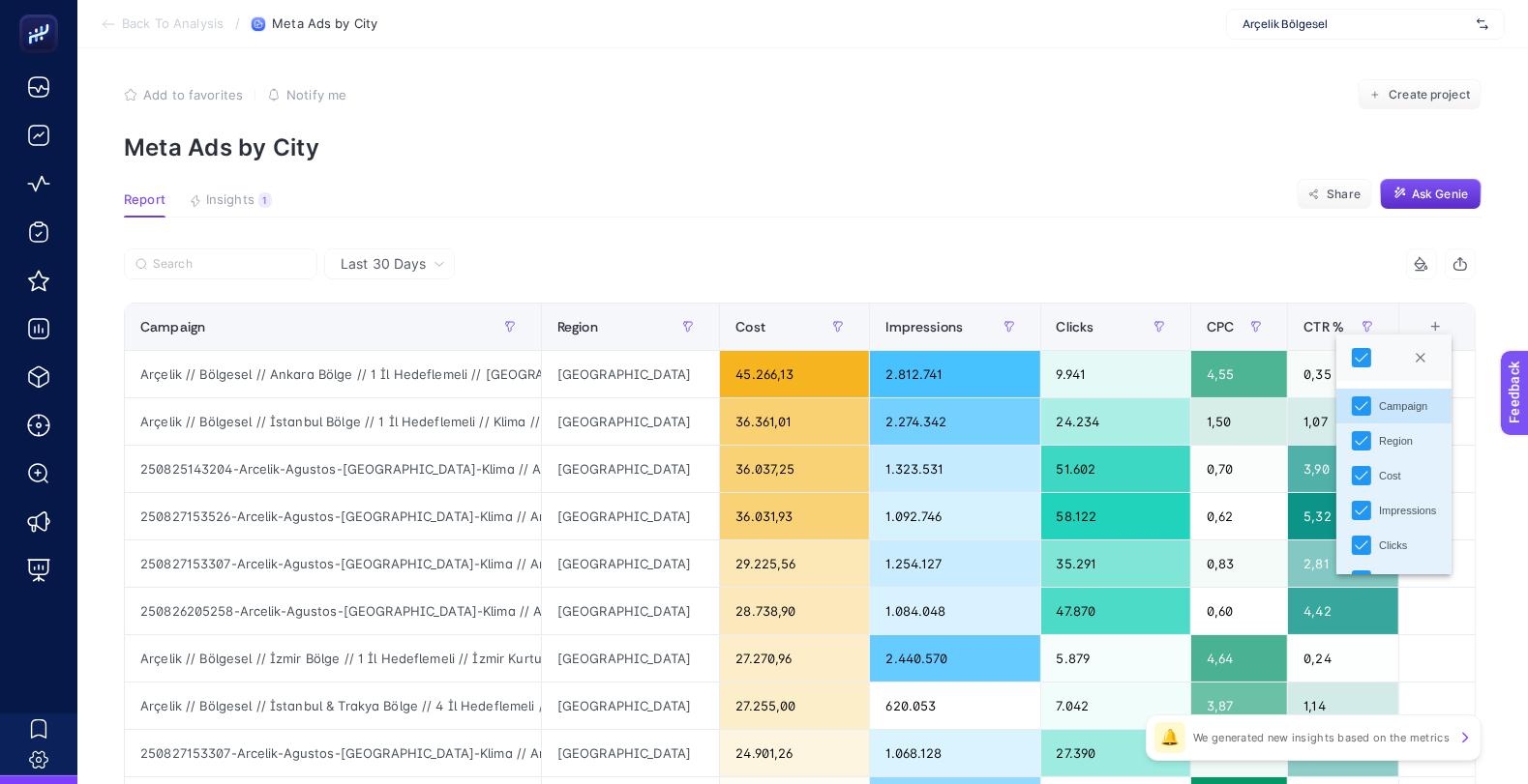
scroll to position [66, 0]
click at [1426, 355] on icon "Close" at bounding box center [1420, 358] width 12 height 12
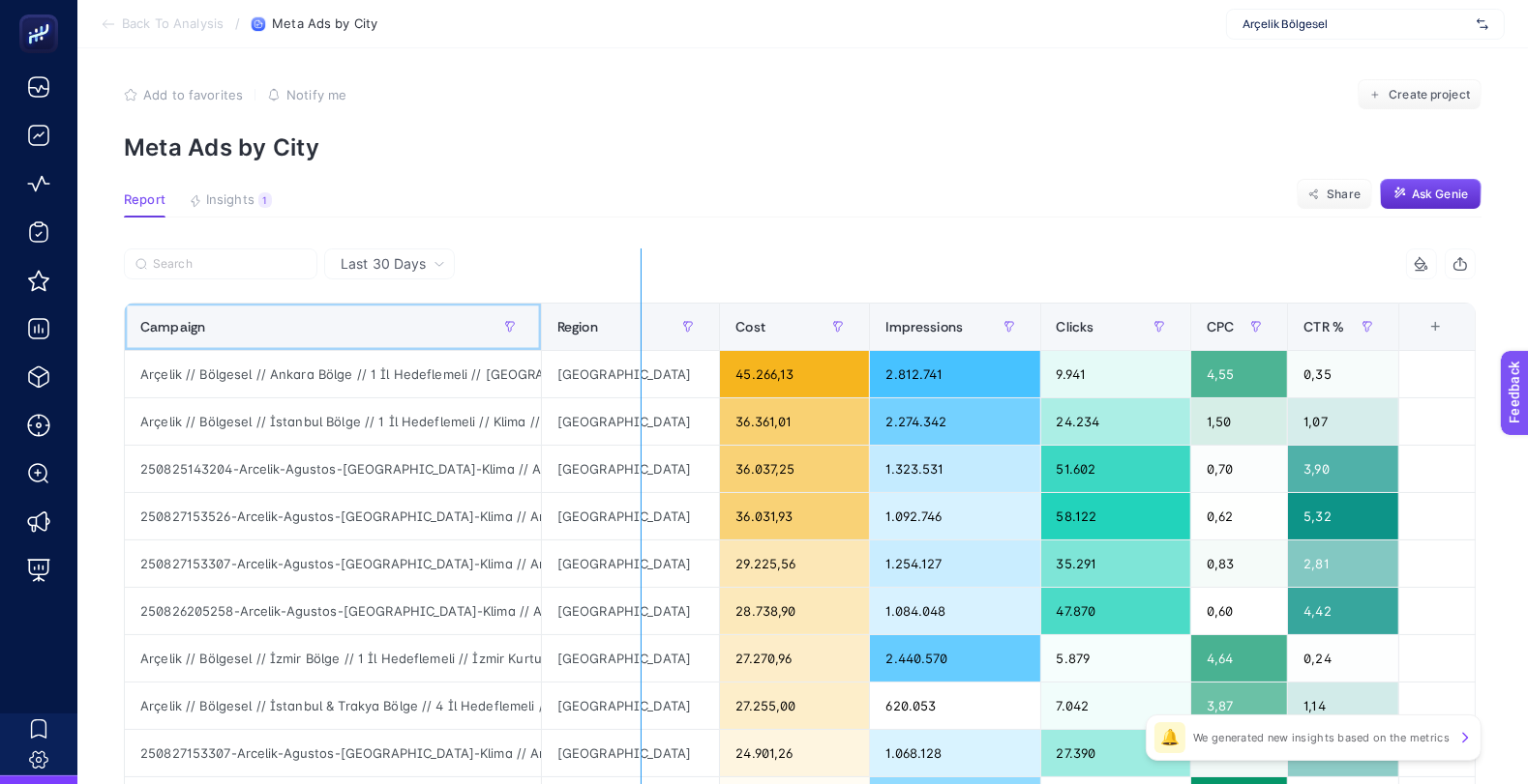
drag, startPoint x: 553, startPoint y: 329, endPoint x: 655, endPoint y: 328, distance: 102.0
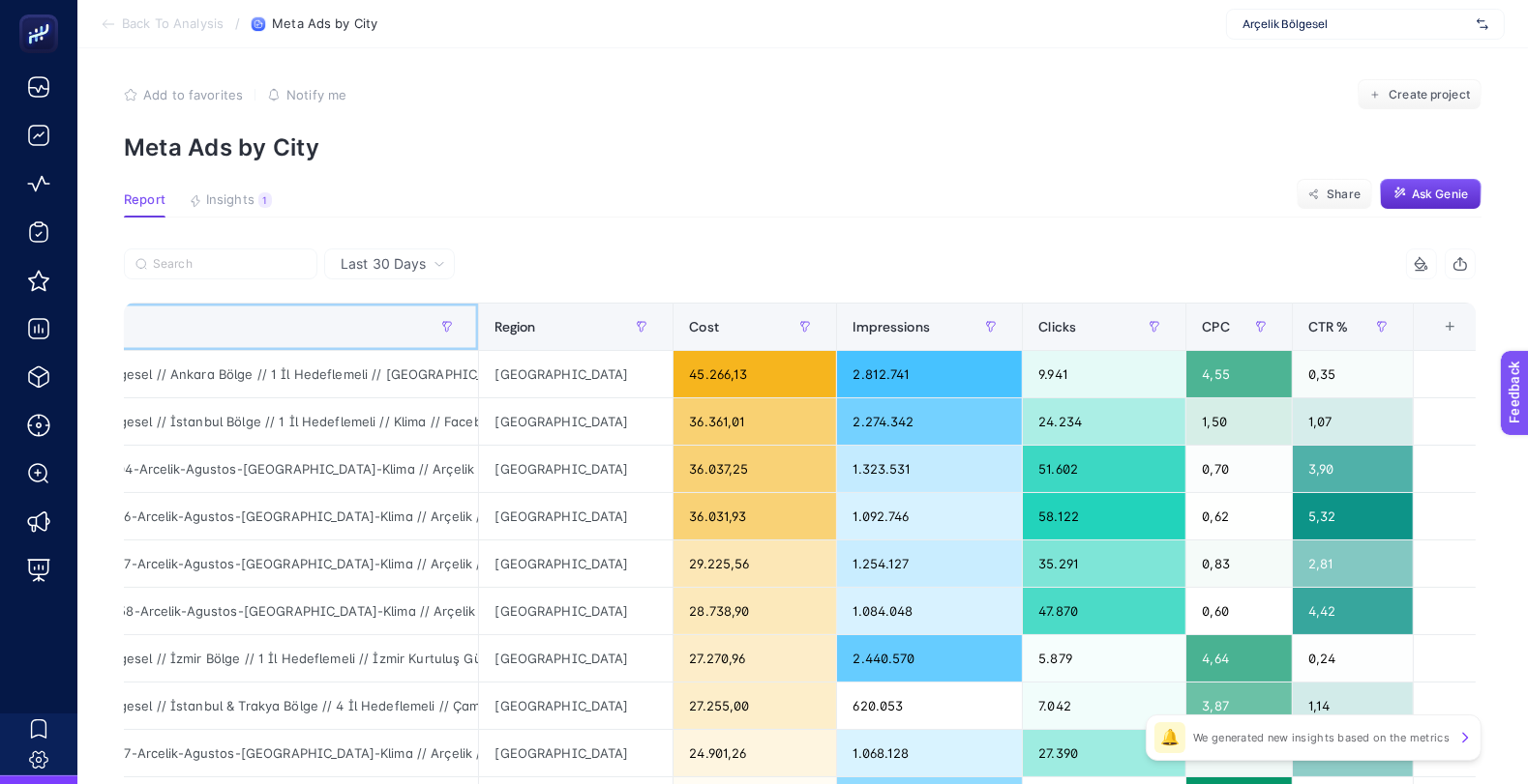
scroll to position [0, 0]
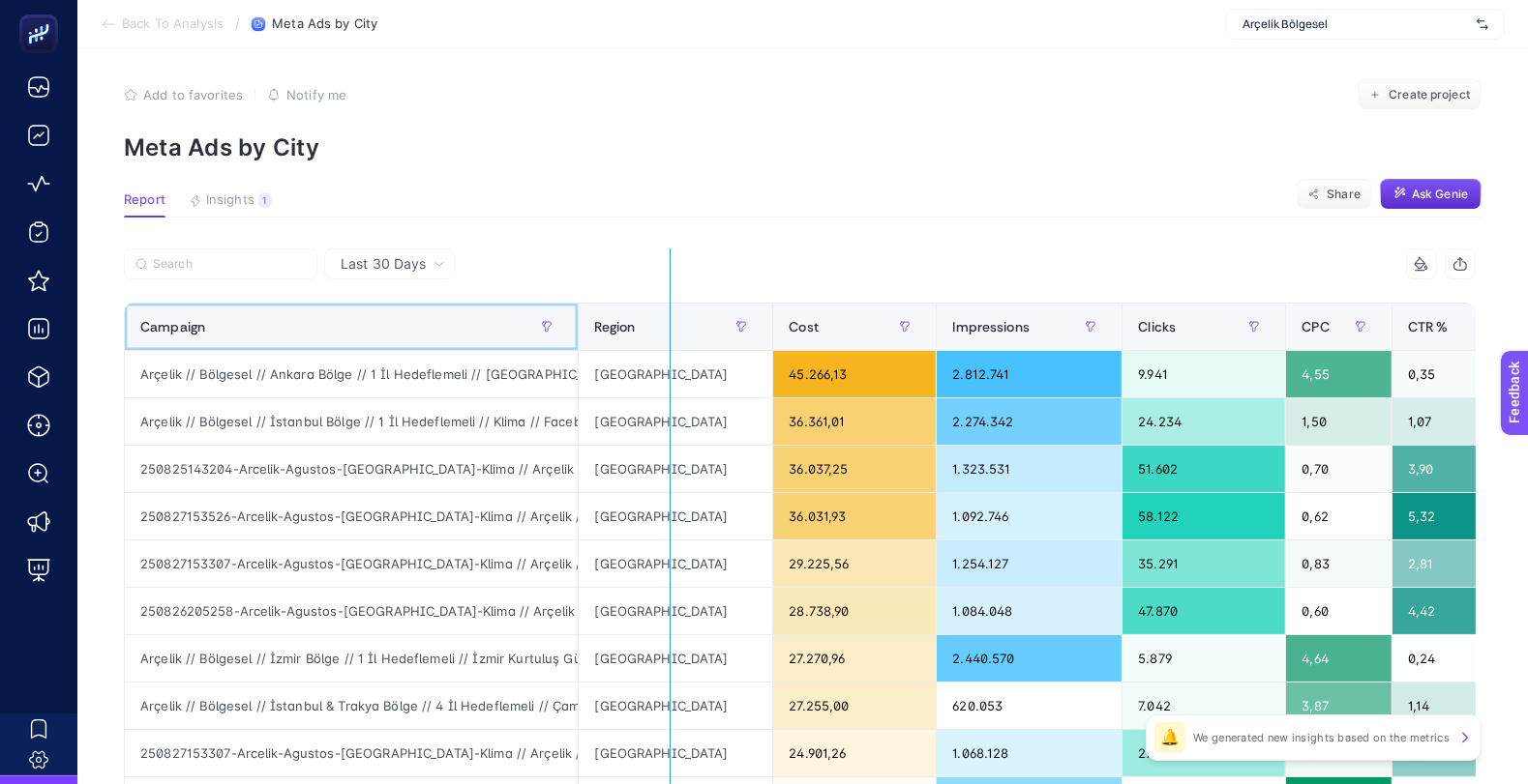
drag, startPoint x: 587, startPoint y: 331, endPoint x: 685, endPoint y: 336, distance: 98.1
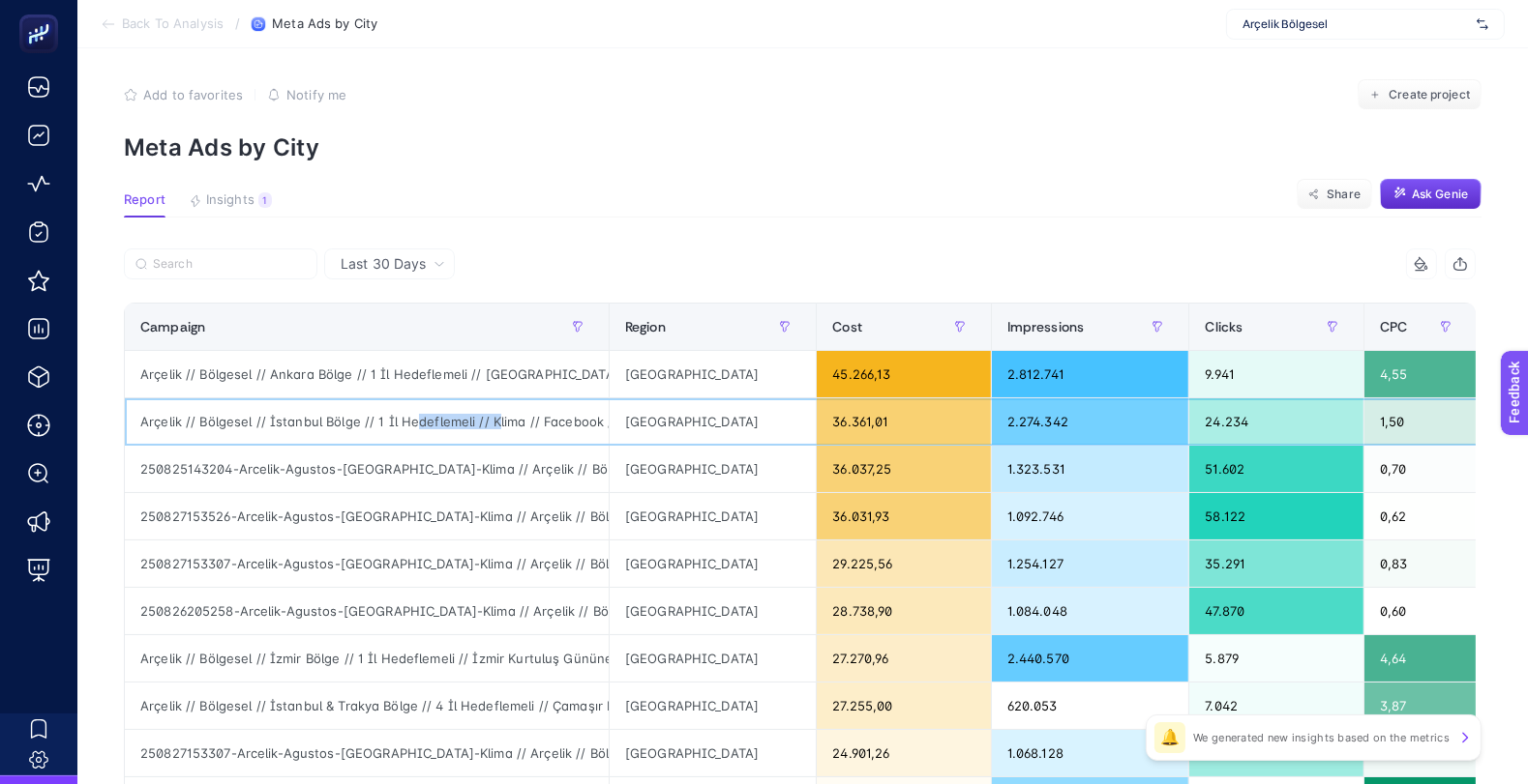
drag, startPoint x: 409, startPoint y: 413, endPoint x: 490, endPoint y: 418, distance: 81.2
click at [490, 418] on div "Arçelik // Bölgesel // İstanbul Bölge // 1 İl Hedeflemeli // Klima // Facebook …" at bounding box center [366, 422] width 484 height 46
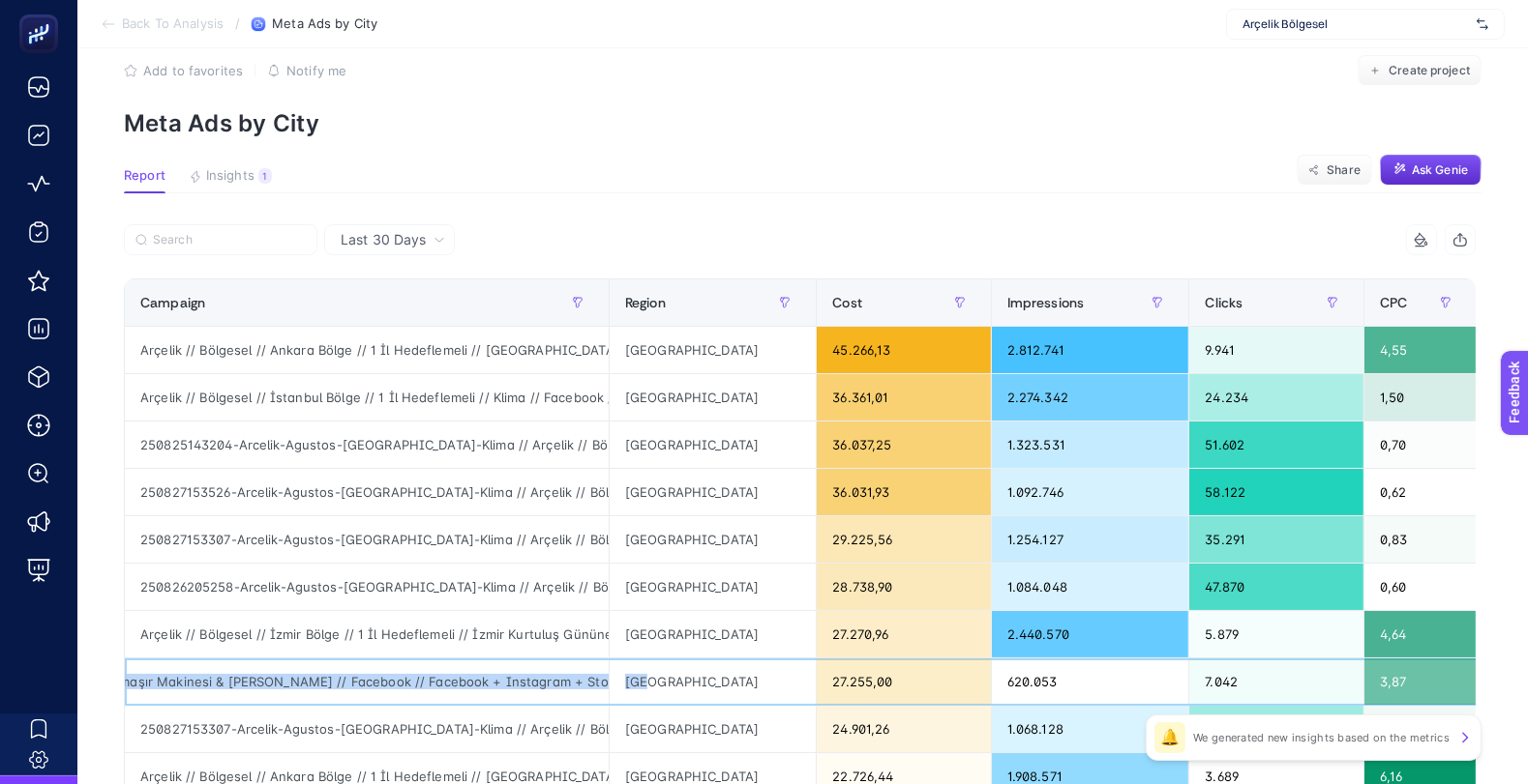
scroll to position [0, 808]
drag, startPoint x: 300, startPoint y: 677, endPoint x: 542, endPoint y: 688, distance: 242.2
click at [542, 688] on div "Arçelik // Bölgesel // İstanbul & Trakya Bölge // 4 İl Hedeflemeli // Çamaşır M…" at bounding box center [366, 681] width 484 height 46
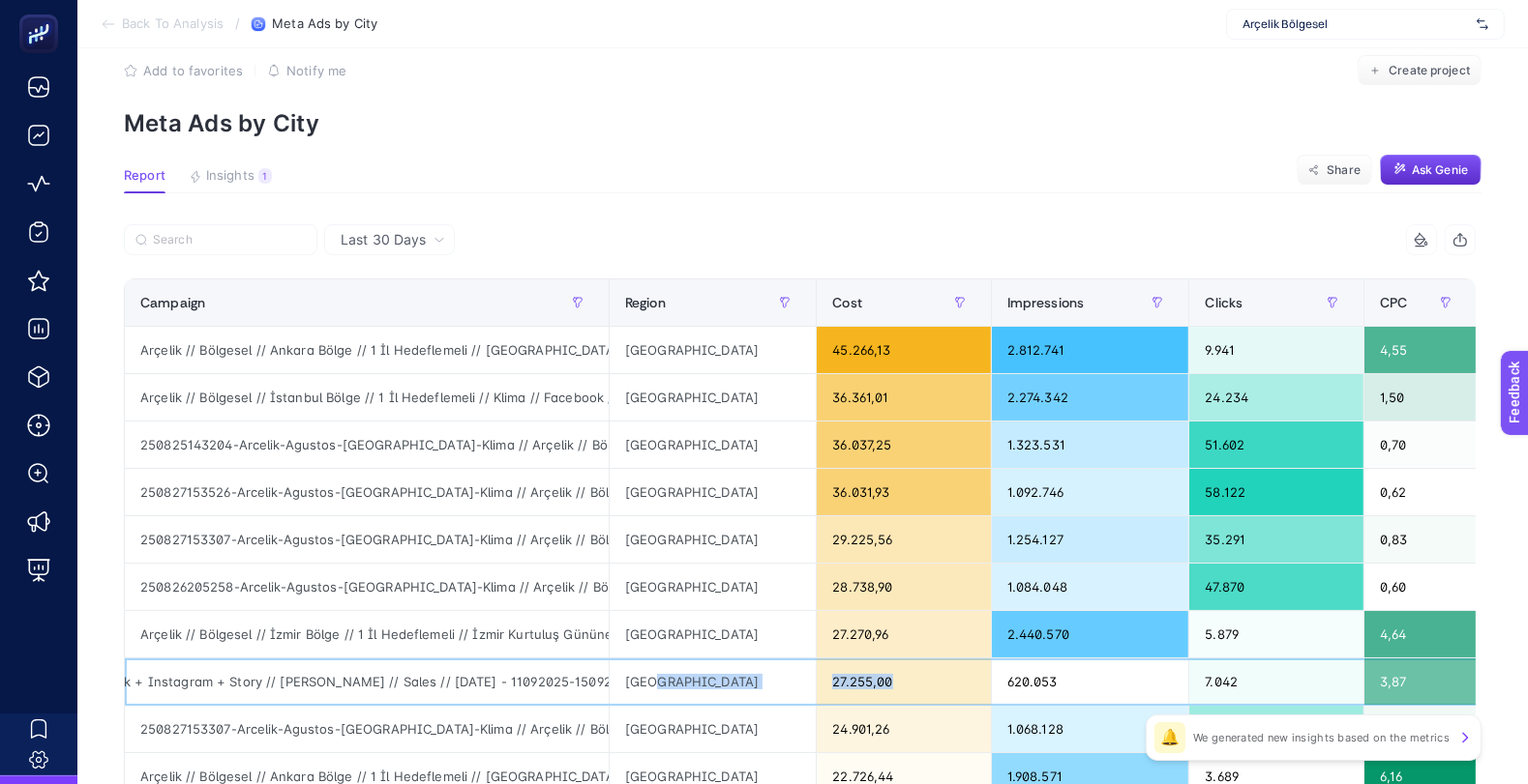
drag, startPoint x: 661, startPoint y: 682, endPoint x: 886, endPoint y: 681, distance: 225.0
click at [886, 681] on tr "Arçelik // Bölgesel // İstanbul & Trakya Bölge // 4 İl Hedeflemeli // [PERSON_N…" at bounding box center [910, 682] width 1570 height 47
drag, startPoint x: 489, startPoint y: 687, endPoint x: 404, endPoint y: 684, distance: 85.1
click at [404, 684] on div "Arçelik // Bölgesel // İstanbul & Trakya Bölge // 4 İl Hedeflemeli // Çamaşır M…" at bounding box center [366, 681] width 484 height 46
click at [319, 681] on div "Arçelik // Bölgesel // İstanbul & Trakya Bölge // 4 İl Hedeflemeli // Çamaşır M…" at bounding box center [366, 681] width 484 height 46
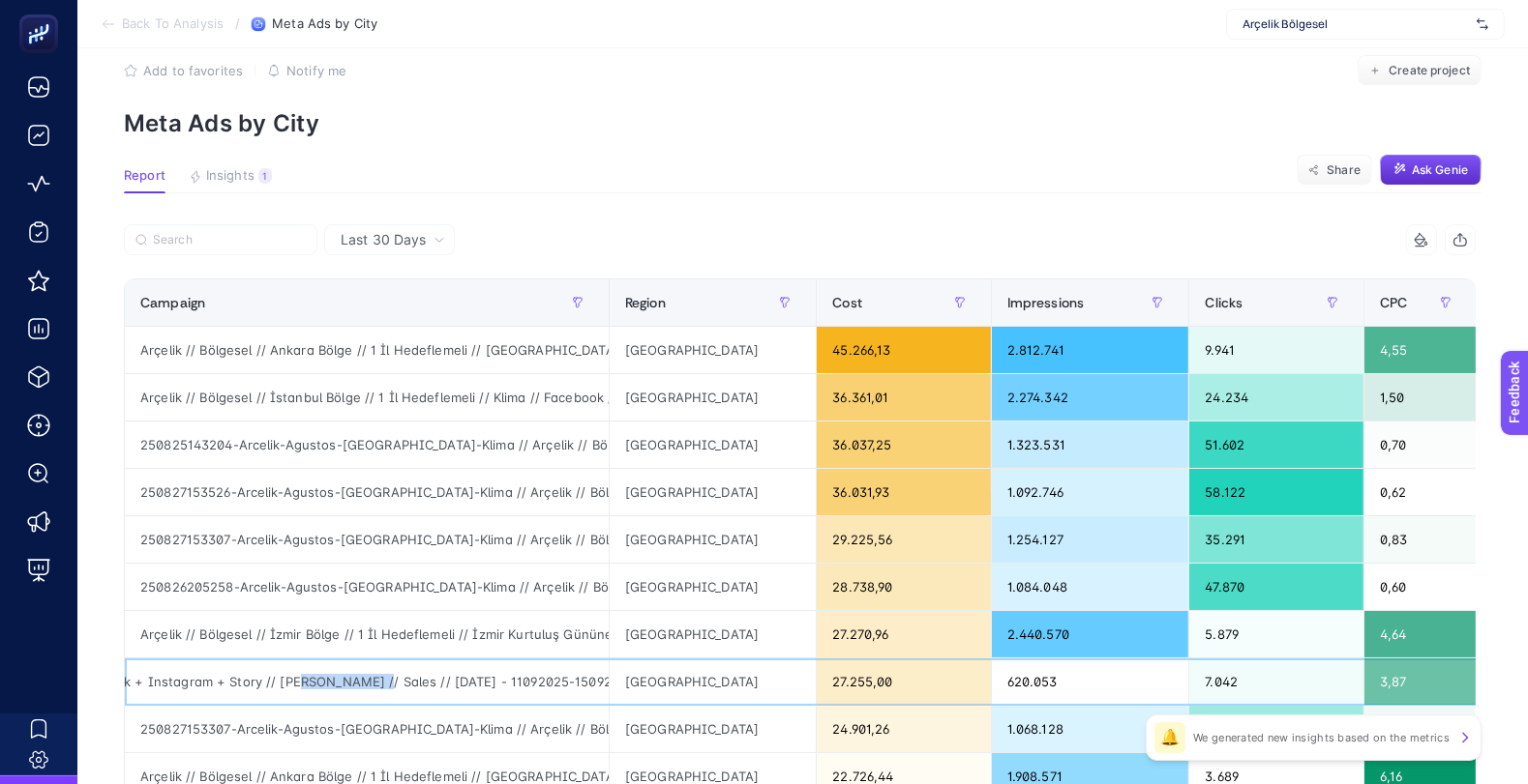
click at [319, 681] on div "Arçelik // Bölgesel // İstanbul & Trakya Bölge // 4 İl Hedeflemeli // Çamaşır M…" at bounding box center [366, 681] width 484 height 46
copy tr "Arçelik // Bölgesel // İstanbul & Trakya Bölge // 4 İl Hedeflemeli // Çamaşır M…"
click at [584, 297] on button "button" at bounding box center [577, 302] width 31 height 31
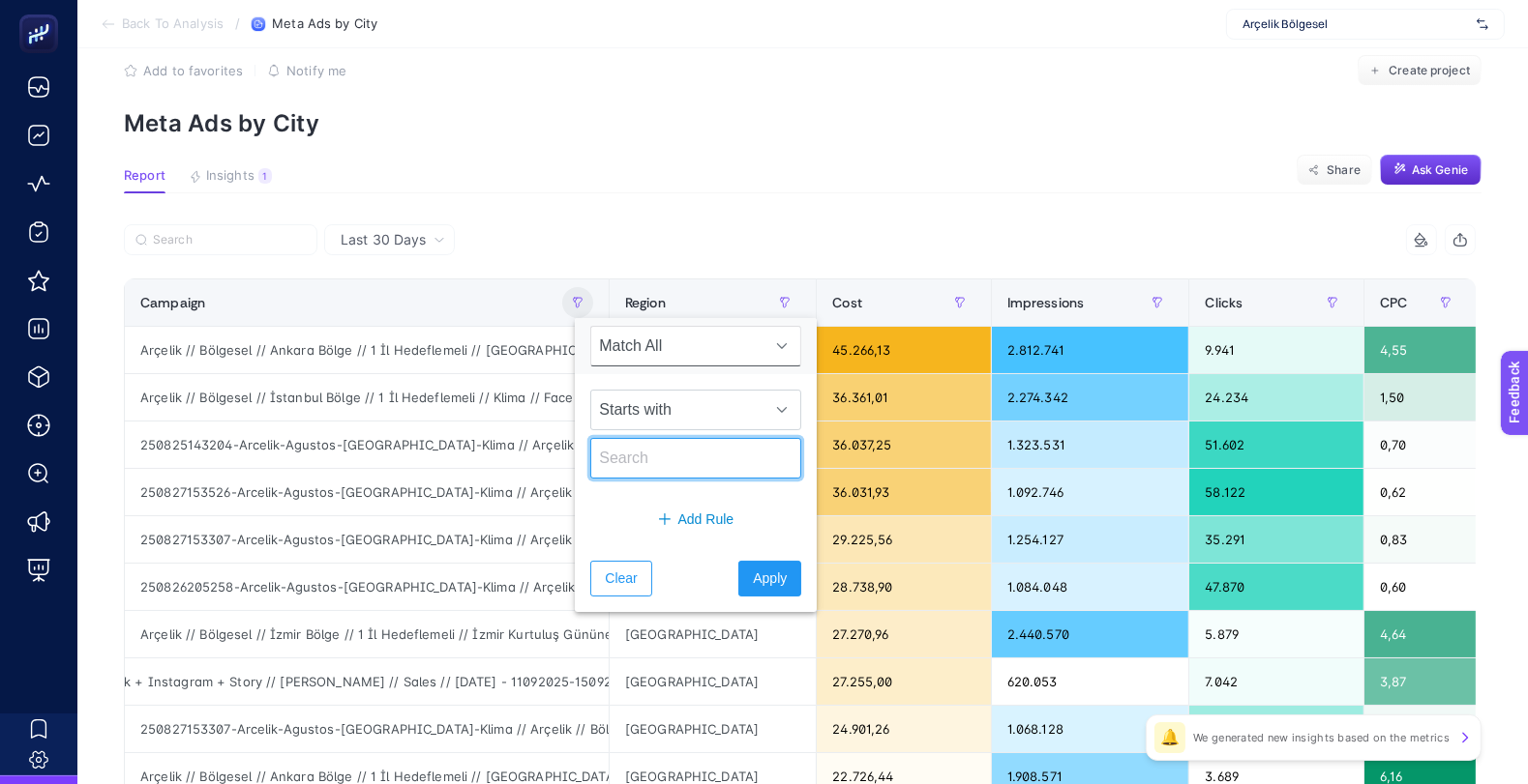
click at [680, 461] on input "text" at bounding box center [696, 458] width 211 height 40
paste input "Arçelik // Bölgesel // İstanbul & Trakya Bölge // 4 İl Hedeflemeli // Çamaşır M…"
type input "Arçelik // Bölgesel // İstanbul & Trakya Bölge // 4 İl Hedeflemeli // Çamaşır M…"
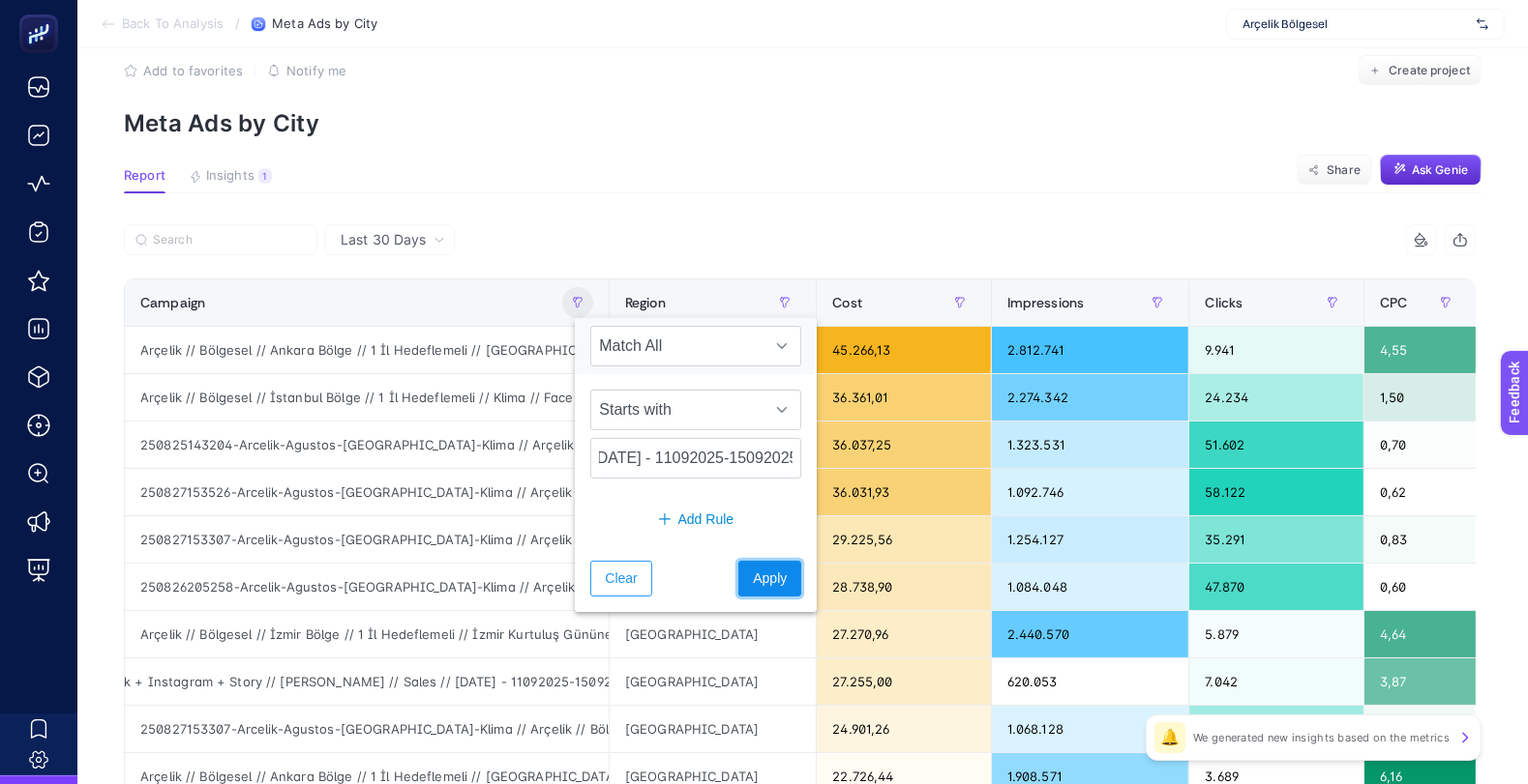
click at [763, 576] on span "Apply" at bounding box center [769, 579] width 34 height 21
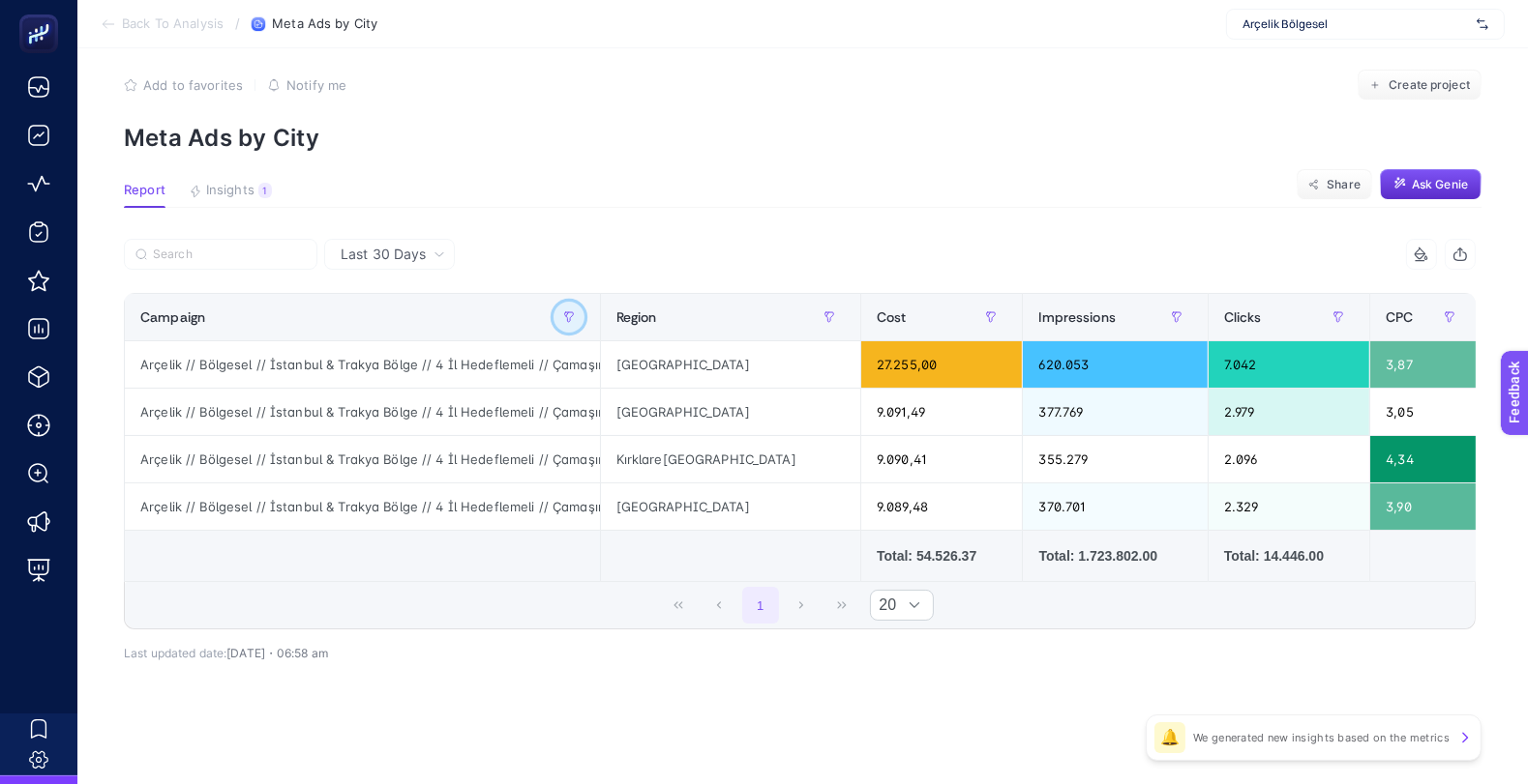
scroll to position [24, 0]
click at [638, 307] on div "5 items selected Campaign Region Cost Impressions Clicks CPC CTR % 7 items sele…" at bounding box center [799, 434] width 1352 height 391
click at [437, 254] on div "Last 30 Days" at bounding box center [392, 255] width 120 height 14
click at [407, 295] on li "Last 7 Days" at bounding box center [389, 294] width 119 height 35
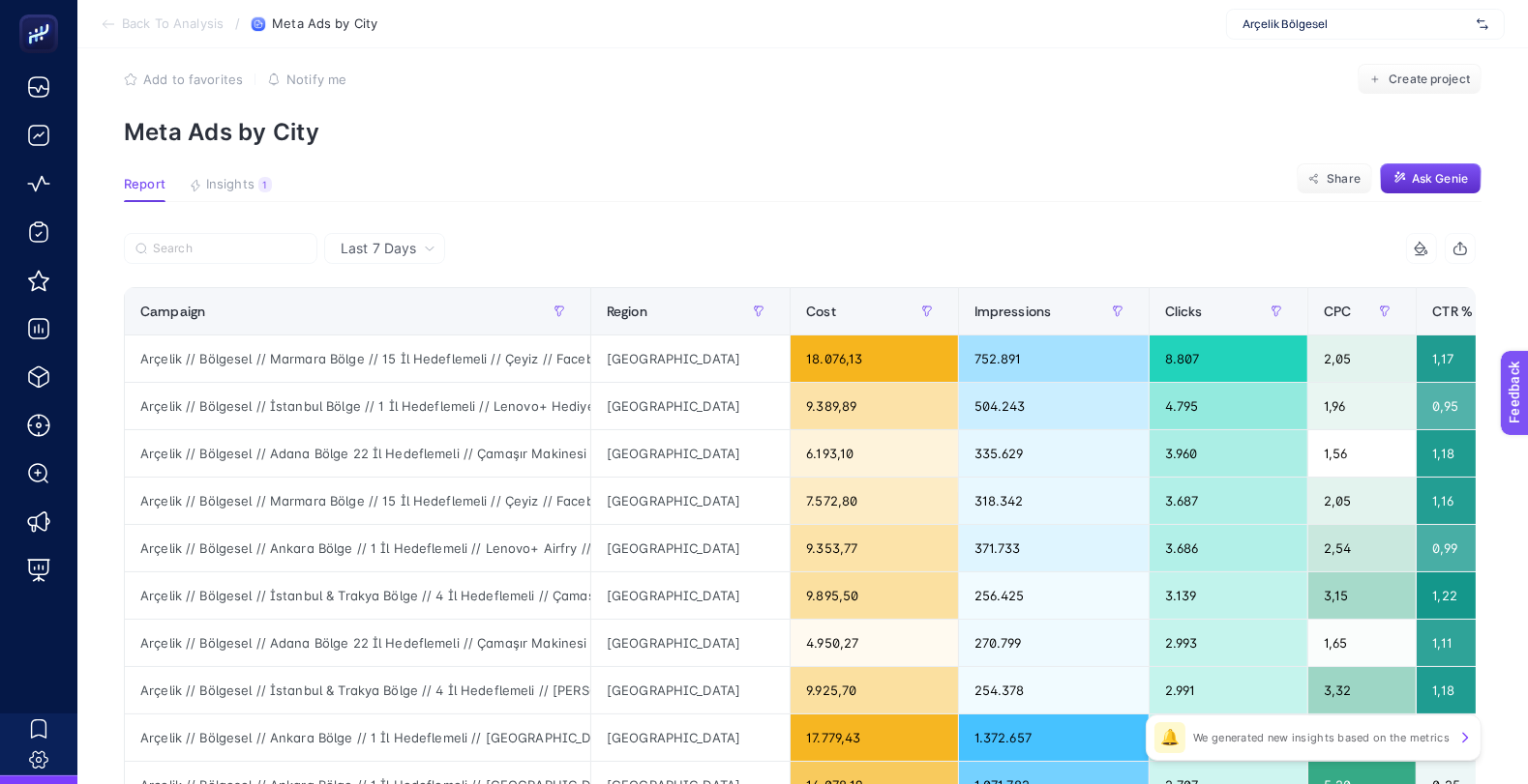
click at [702, 205] on article "Add to favorites false Notify me Create project Meta Ads by City Report Insight…" at bounding box center [802, 780] width 1450 height 1512
click at [397, 253] on span "Last 7 Days" at bounding box center [378, 249] width 75 height 20
click at [406, 314] on li "Last 30 Days" at bounding box center [384, 324] width 110 height 35
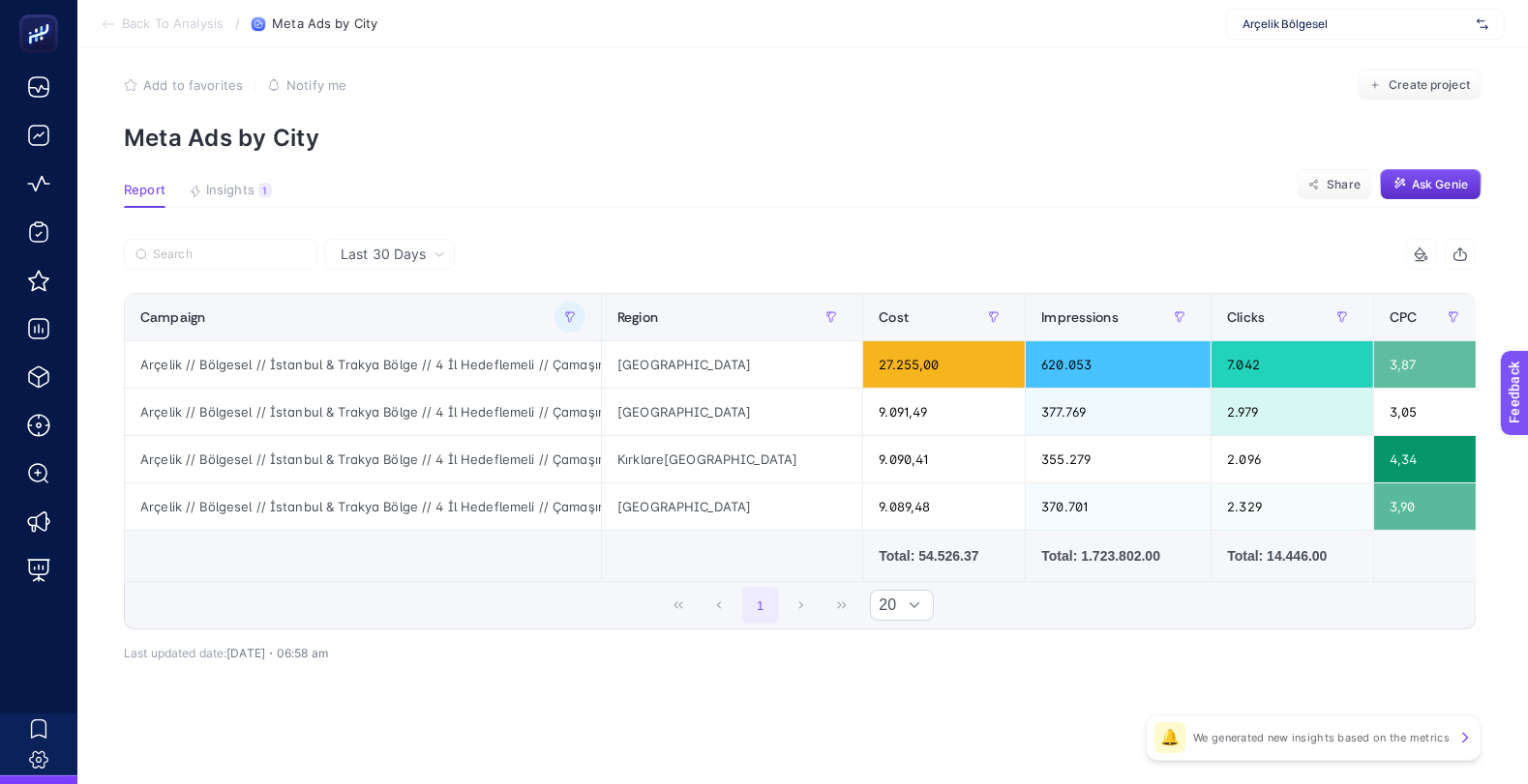
click at [699, 166] on article "Add to favorites false Notify me Create project Meta Ads by City Report Insight…" at bounding box center [802, 407] width 1450 height 753
